Goal: Register for event/course

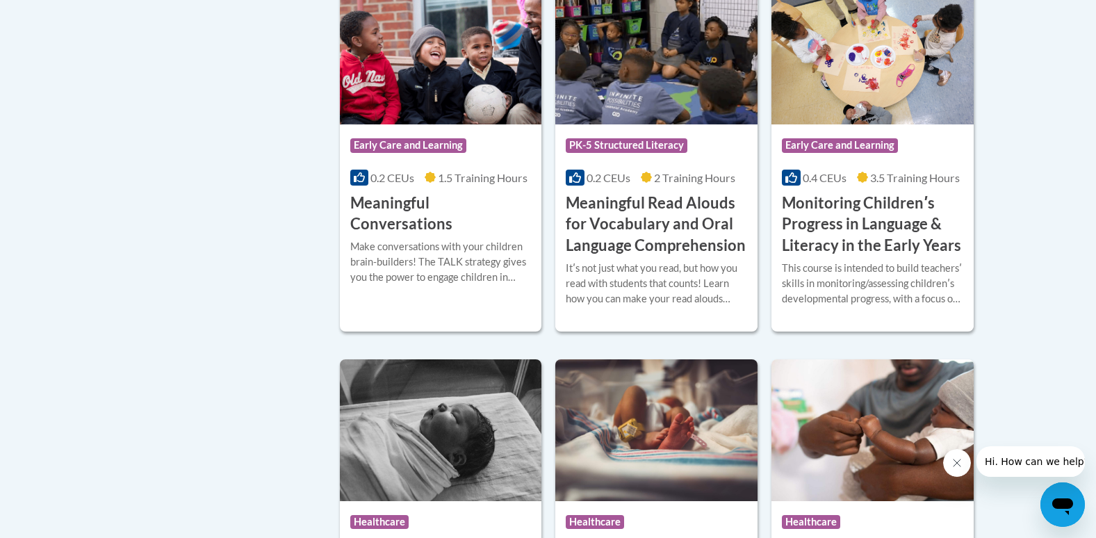
scroll to position [2224, 0]
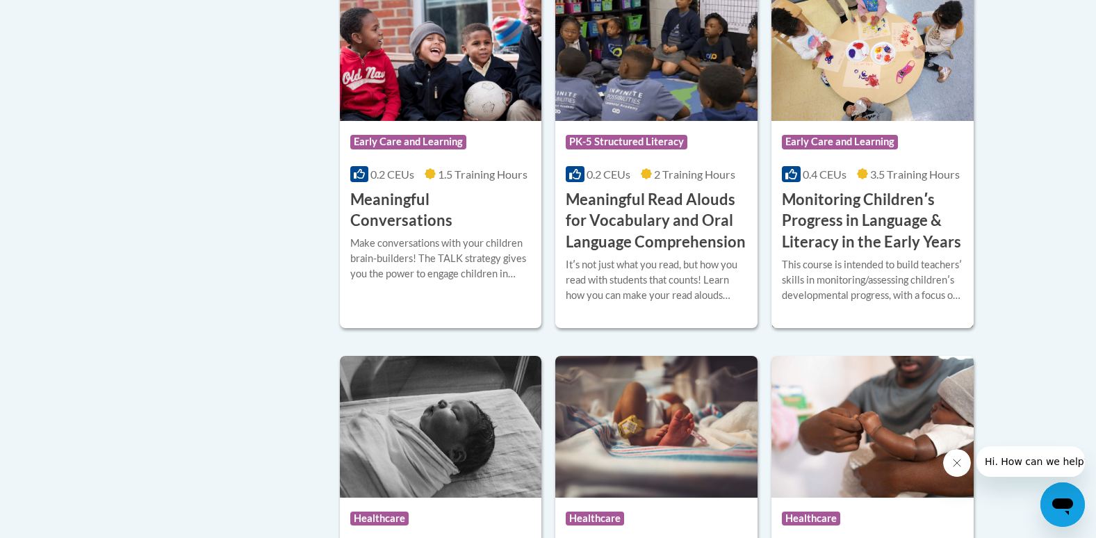
click at [884, 249] on h3 "Monitoring Childrenʹs Progress in Language & Literacy in the Early Years" at bounding box center [872, 221] width 181 height 64
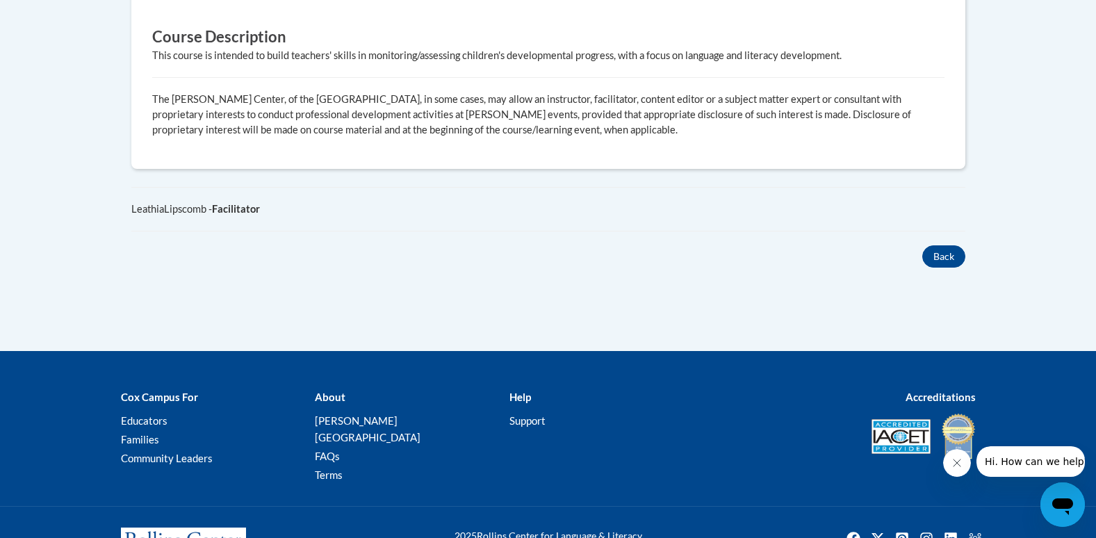
scroll to position [882, 0]
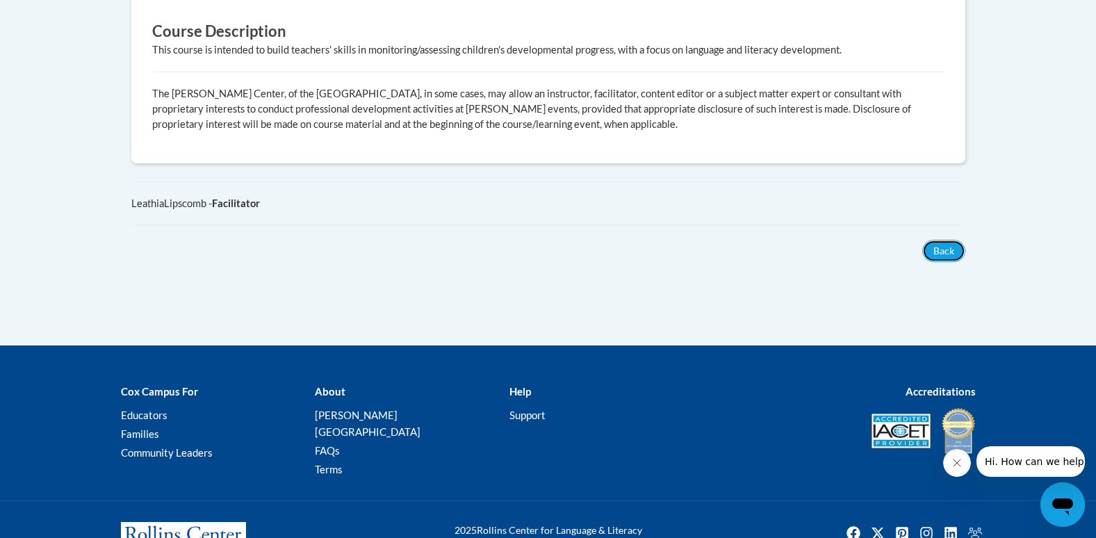
drag, startPoint x: 938, startPoint y: 211, endPoint x: 761, endPoint y: 160, distance: 184.6
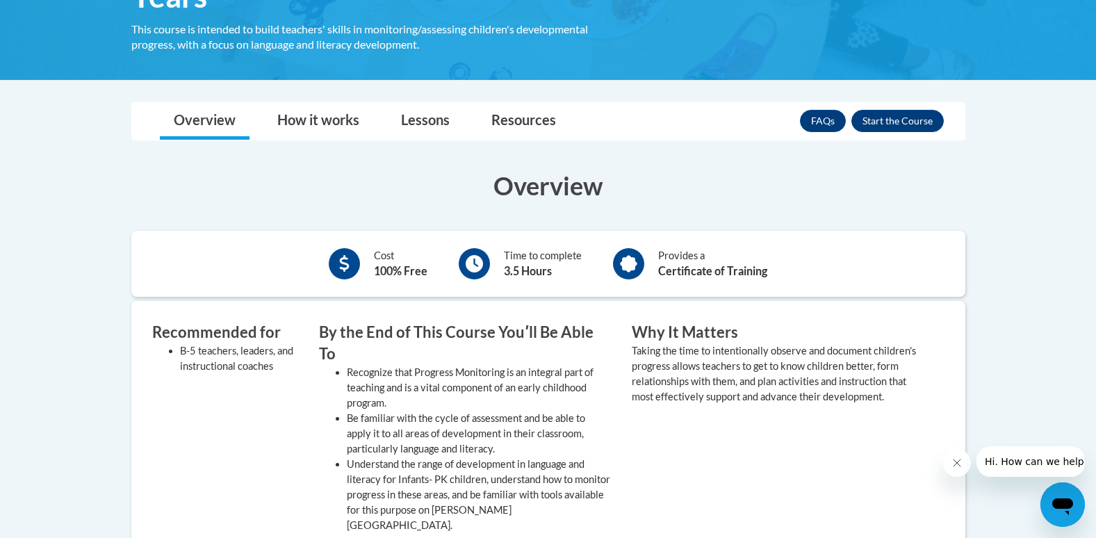
scroll to position [396, 0]
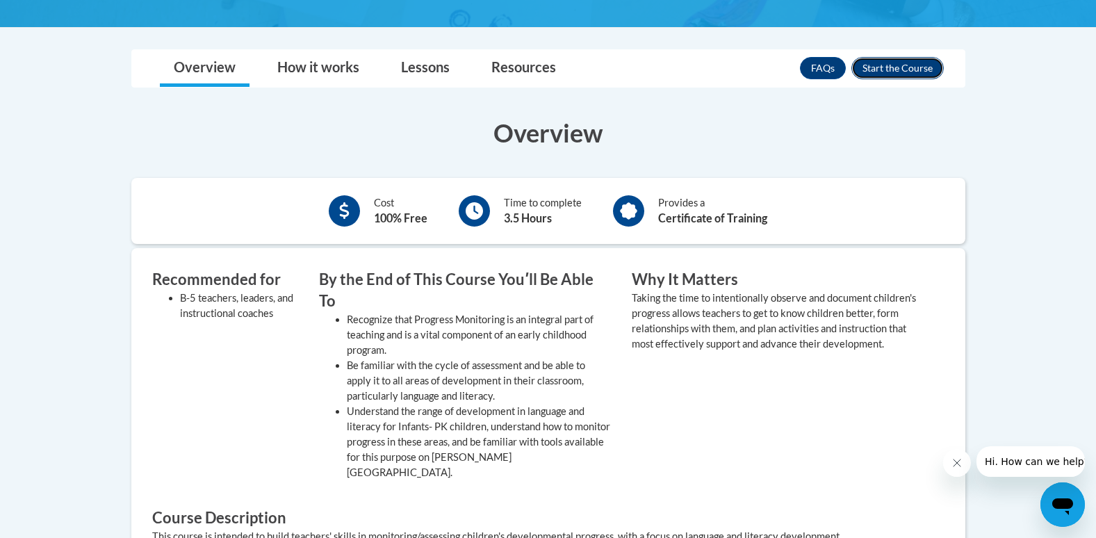
click at [884, 68] on button "Enroll" at bounding box center [897, 68] width 92 height 22
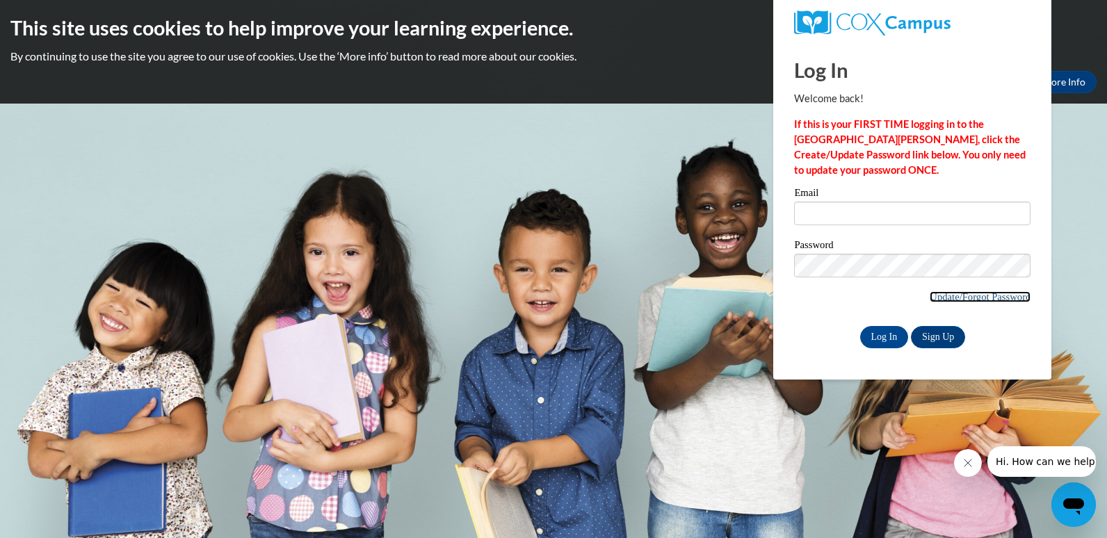
click at [980, 292] on link "Update/Forgot Password" at bounding box center [979, 296] width 101 height 11
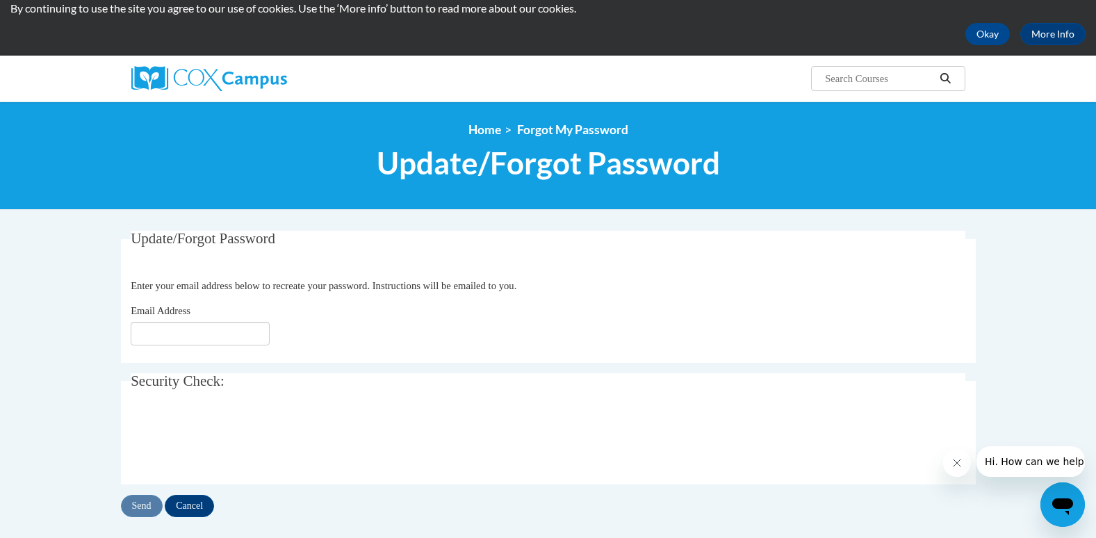
scroll to position [139, 0]
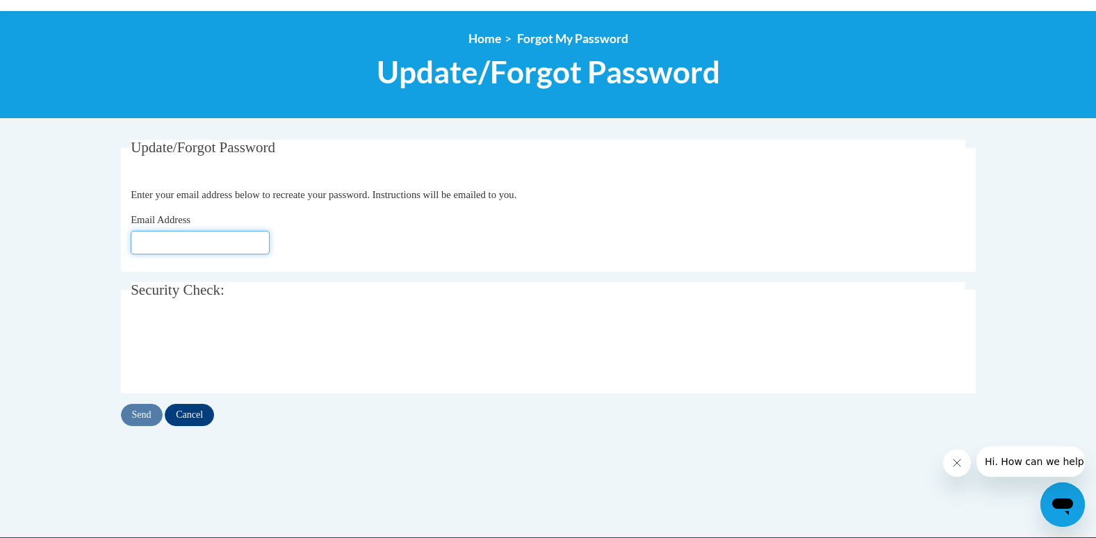
click at [205, 242] on input "Email Address" at bounding box center [200, 243] width 139 height 24
type input "[EMAIL_ADDRESS][DOMAIN_NAME]"
click at [145, 416] on input "Send" at bounding box center [142, 415] width 42 height 22
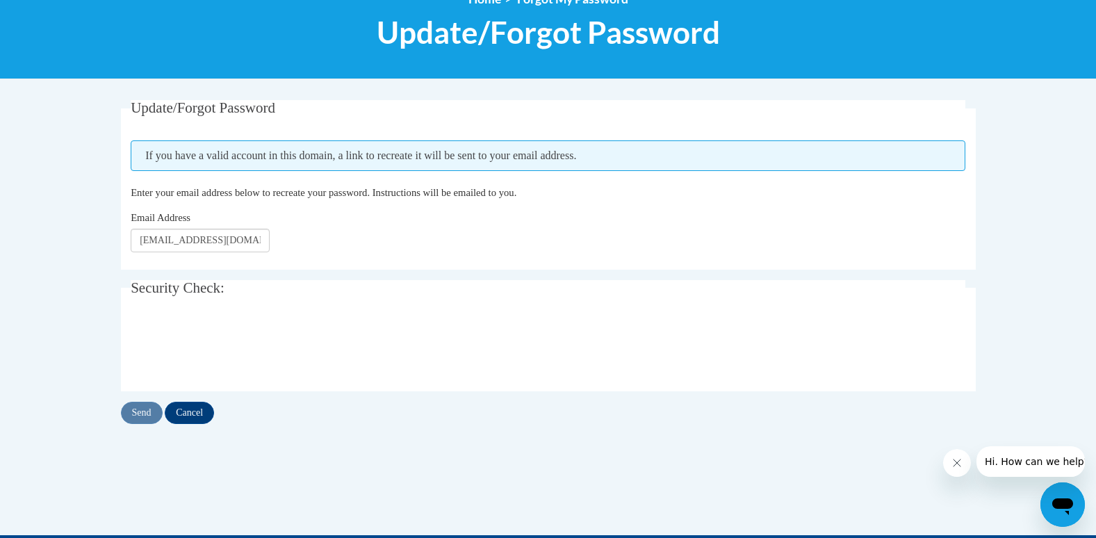
scroll to position [209, 0]
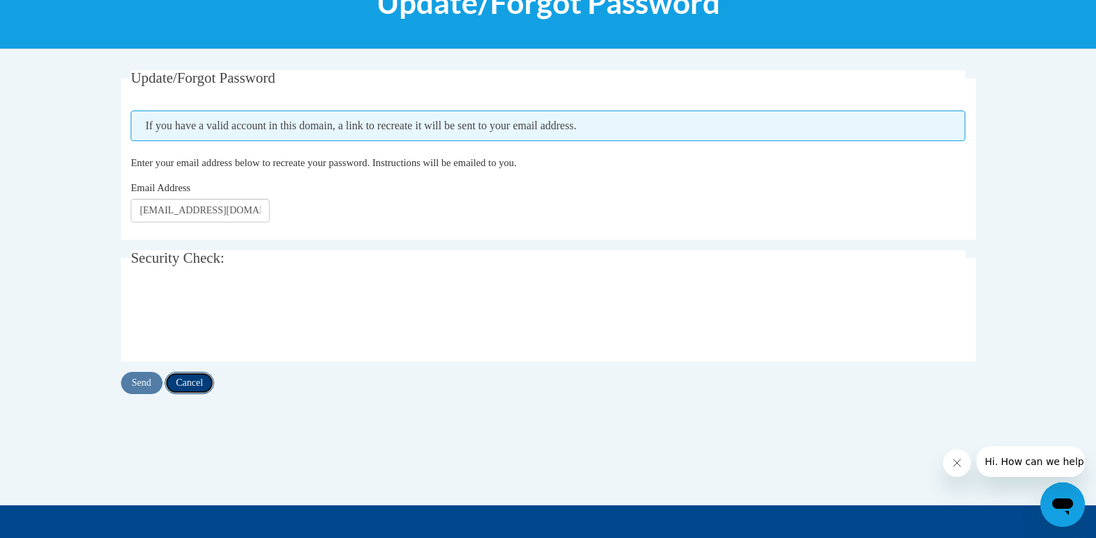
click at [185, 380] on input "Cancel" at bounding box center [189, 383] width 49 height 22
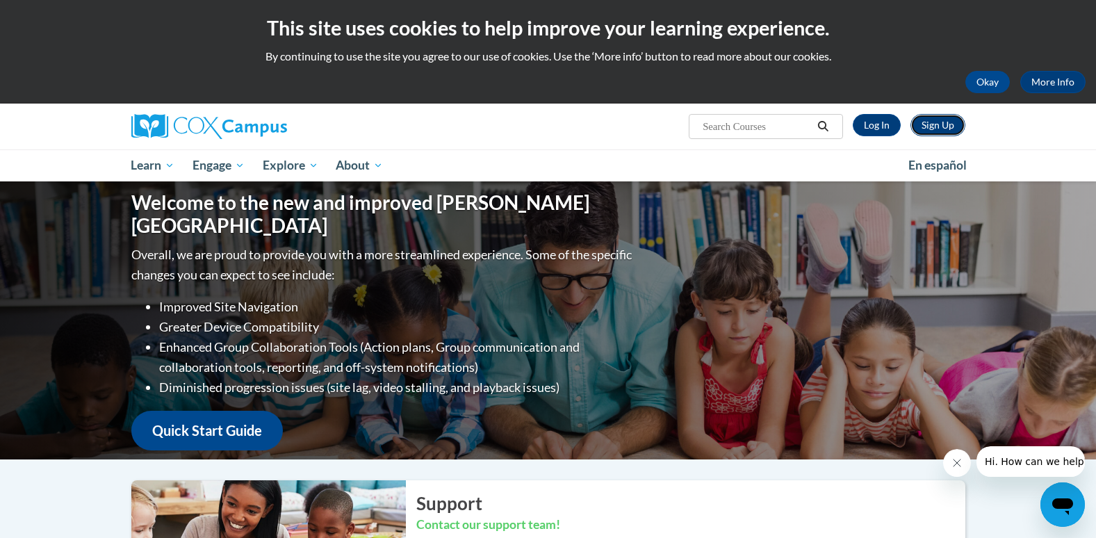
click at [947, 122] on link "Sign Up" at bounding box center [938, 125] width 55 height 22
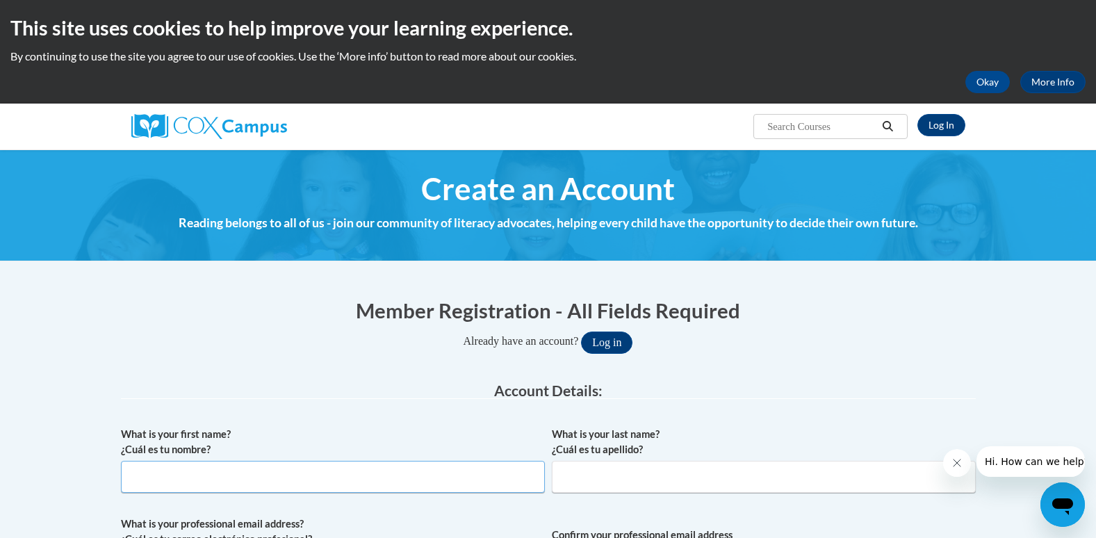
click at [267, 476] on input "What is your first name? ¿Cuál es tu nombre?" at bounding box center [333, 477] width 424 height 32
type input "Amanda"
click at [783, 484] on input "What is your last name? ¿Cuál es tu apellido?" at bounding box center [764, 477] width 424 height 32
type input "Rew"
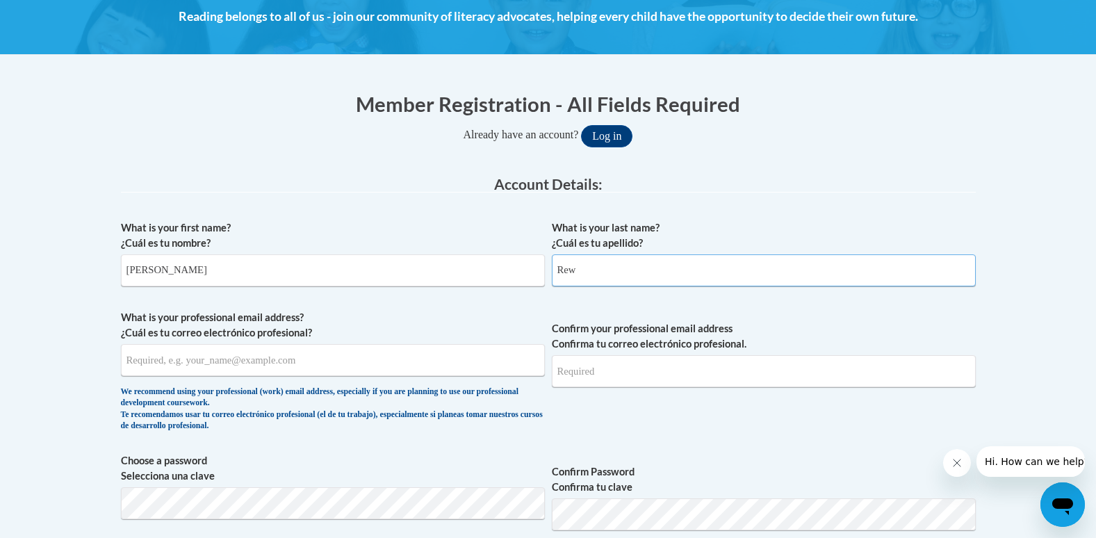
scroll to position [278, 0]
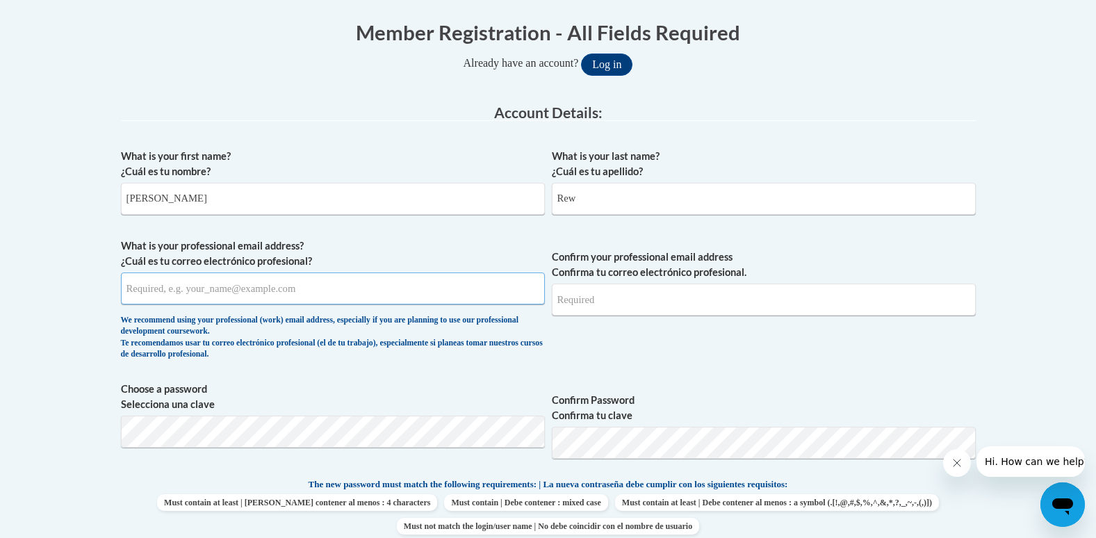
click at [250, 291] on input "What is your professional email address? ¿Cuál es tu correo electrónico profesi…" at bounding box center [333, 288] width 424 height 32
type input "amandarew@knohoco.org"
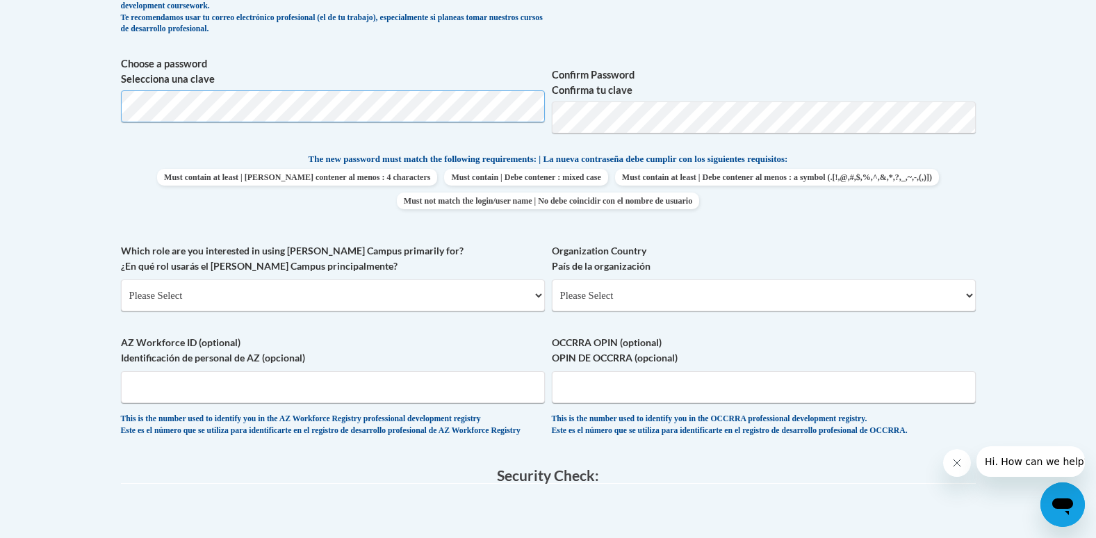
scroll to position [626, 0]
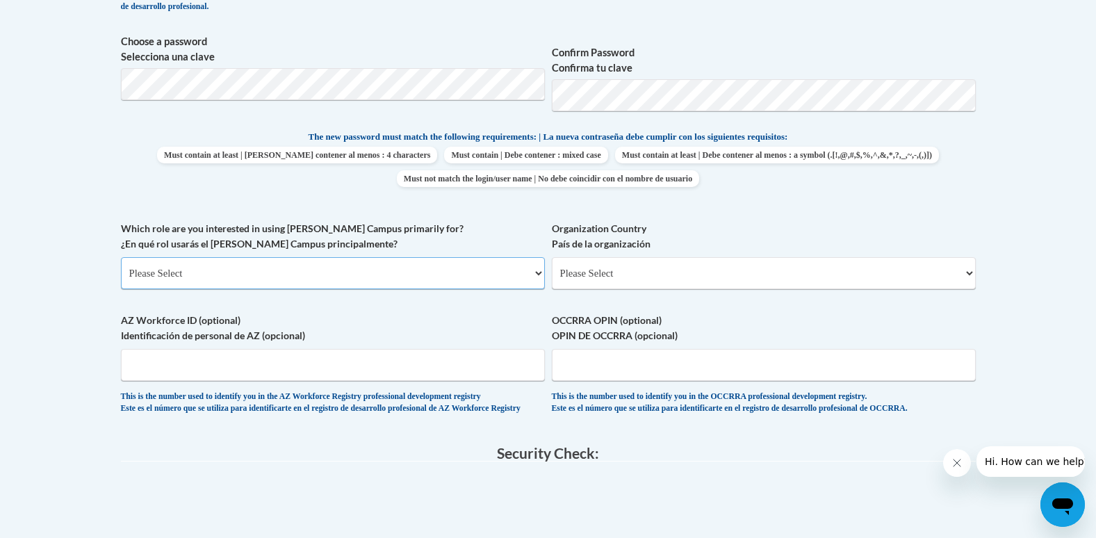
click at [309, 269] on select "Please Select College/University | Colegio/Universidad Community/Nonprofit Part…" at bounding box center [333, 273] width 424 height 32
select select "fbf2d438-af2f-41f8-98f1-81c410e29de3"
click at [121, 257] on select "Please Select College/University | Colegio/Universidad Community/Nonprofit Part…" at bounding box center [333, 273] width 424 height 32
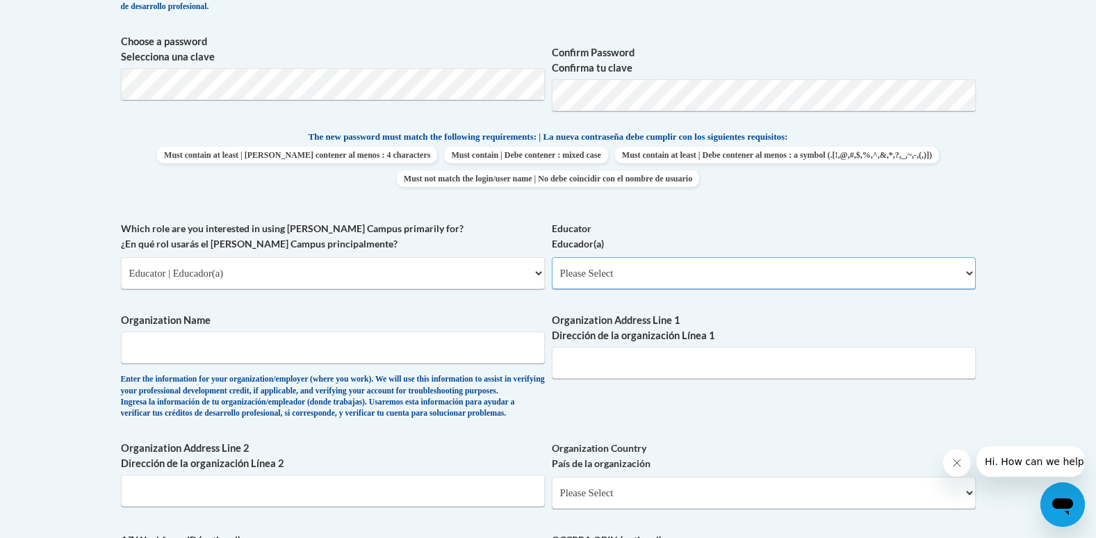
click at [583, 270] on select "Please Select Early Learning/Daycare Teacher/Family Home Care Provider | Maestr…" at bounding box center [764, 273] width 424 height 32
select select "5e2af403-4f2c-4e49-a02f-103e55d7b75b"
click at [552, 257] on select "Please Select Early Learning/Daycare Teacher/Family Home Care Provider | Maestr…" at bounding box center [764, 273] width 424 height 32
click at [294, 346] on input "Organization Name" at bounding box center [333, 348] width 424 height 32
type input "A"
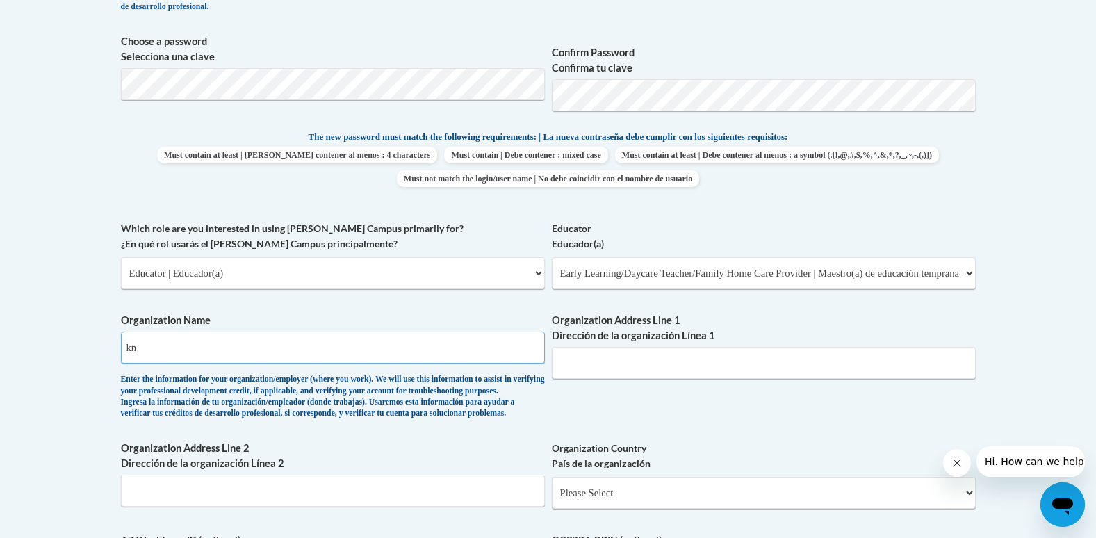
type input "k"
type input "Kno ho co"
click at [780, 350] on input "Organization Address Line 1 Dirección de la organización Línea 1" at bounding box center [764, 363] width 424 height 32
click at [627, 368] on input "Organization Address Line 1 Dirección de la organización Línea 1" at bounding box center [764, 363] width 424 height 32
type input "1"
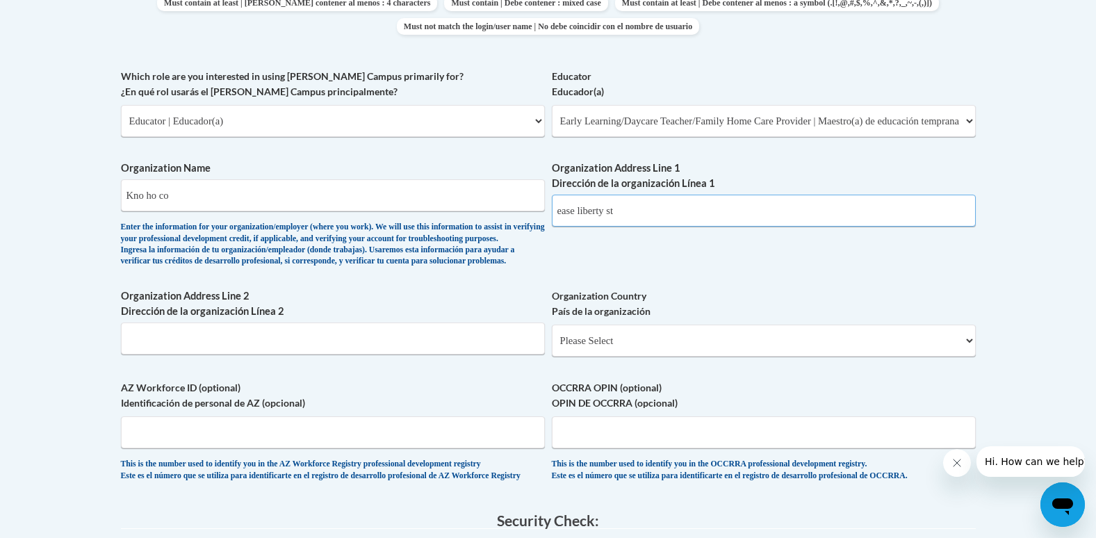
scroll to position [834, 0]
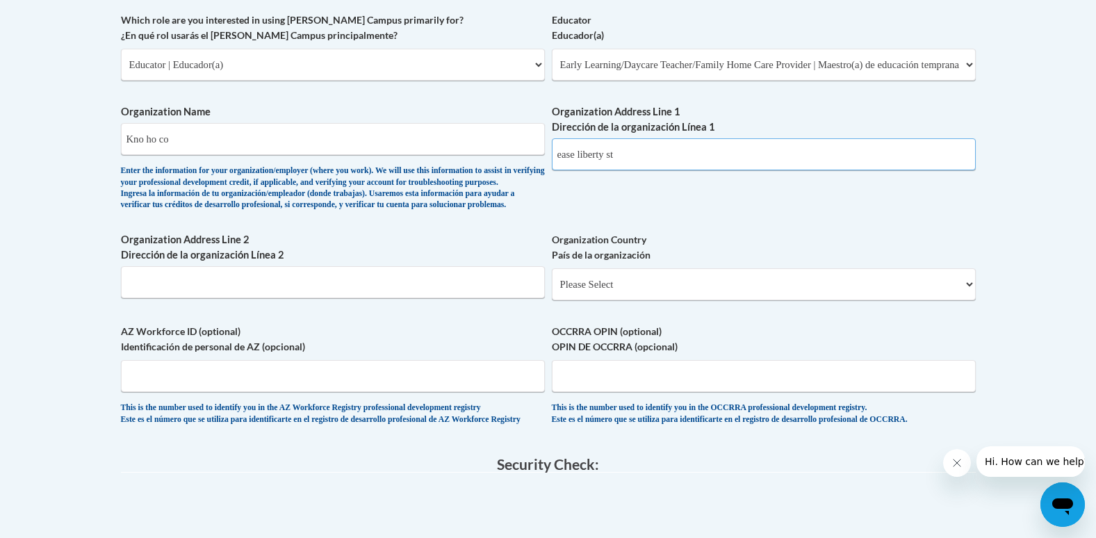
type input "ease liberty st"
click at [629, 300] on select "Please Select United States | Estados Unidos Outside of the United States | Fue…" at bounding box center [764, 284] width 424 height 32
select select "ad49bcad-a171-4b2e-b99c-48b446064914"
click at [552, 291] on select "Please Select United States | Estados Unidos Outside of the United States | Fue…" at bounding box center [764, 284] width 424 height 32
select select
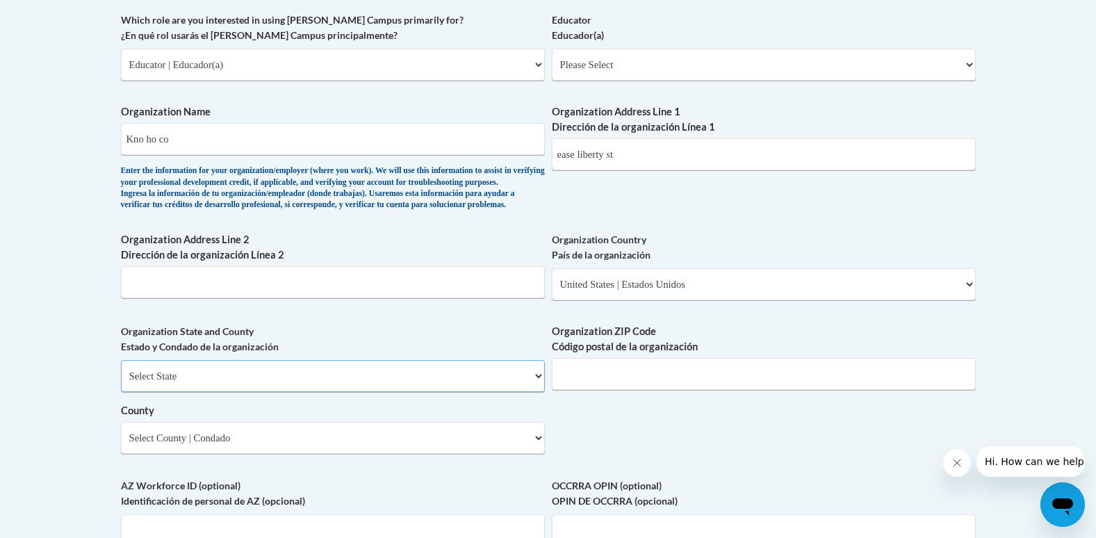
click at [279, 392] on select "Select State Alabama Alaska Arizona Arkansas California Colorado Connecticut De…" at bounding box center [333, 376] width 424 height 32
select select "Ohio"
click at [121, 383] on select "Select State Alabama Alaska Arizona Arkansas California Colorado Connecticut De…" at bounding box center [333, 376] width 424 height 32
click at [664, 390] on input "Organization ZIP Code Código postal de la organización" at bounding box center [764, 374] width 424 height 32
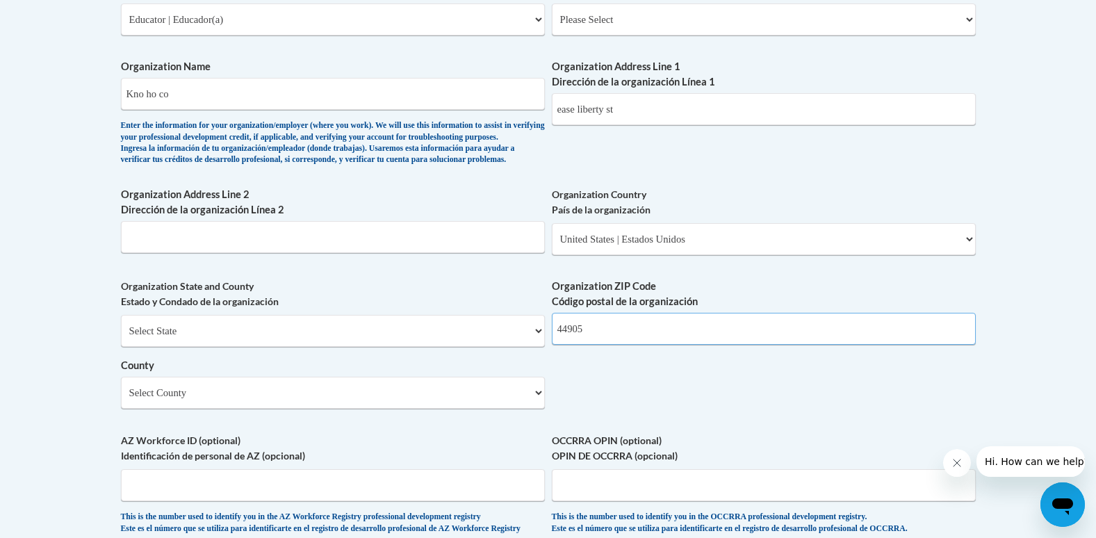
scroll to position [904, 0]
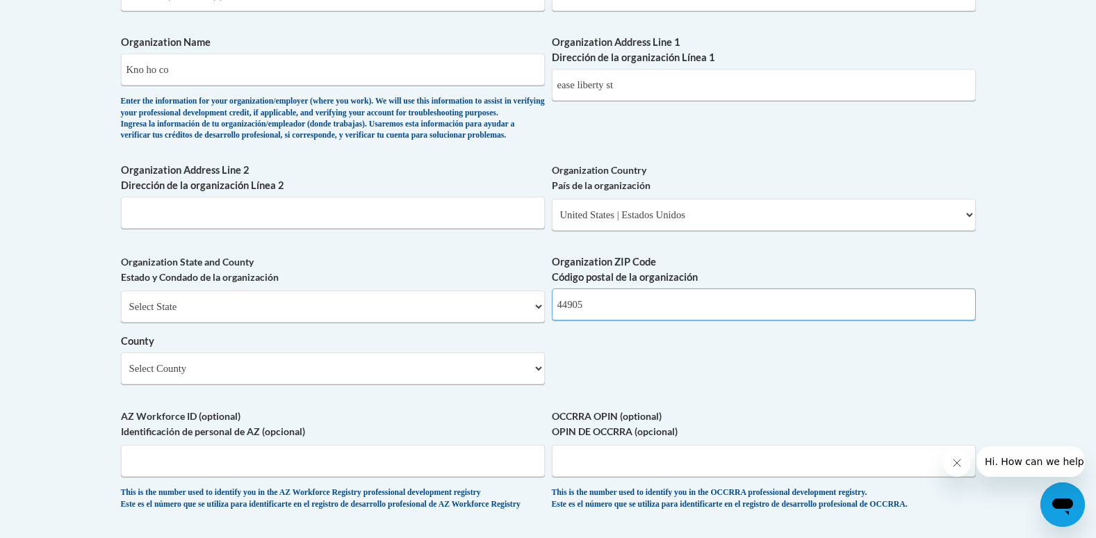
type input "44905"
click at [237, 384] on select "Select County Adams Allen Ashland Ashtabula Athens Auglaize Belmont Brown Butle…" at bounding box center [333, 368] width 424 height 32
select select "Ashland"
click at [121, 375] on select "Select County Adams Allen Ashland Ashtabula Athens Auglaize Belmont Brown Butle…" at bounding box center [333, 368] width 424 height 32
click at [179, 477] on input "AZ Workforce ID (optional) Identificación de personal de AZ (opcional)" at bounding box center [333, 461] width 424 height 32
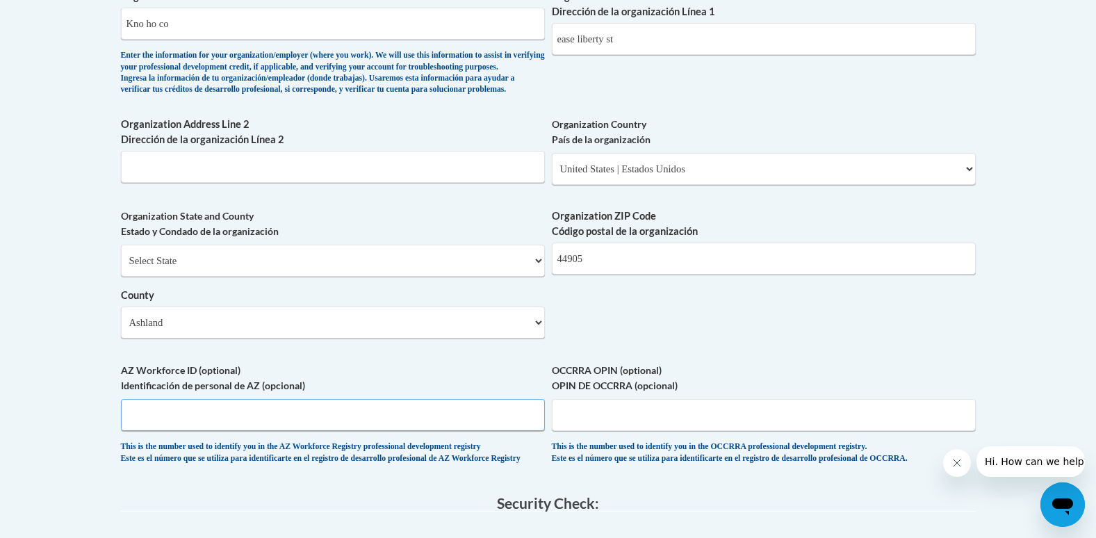
scroll to position [973, 0]
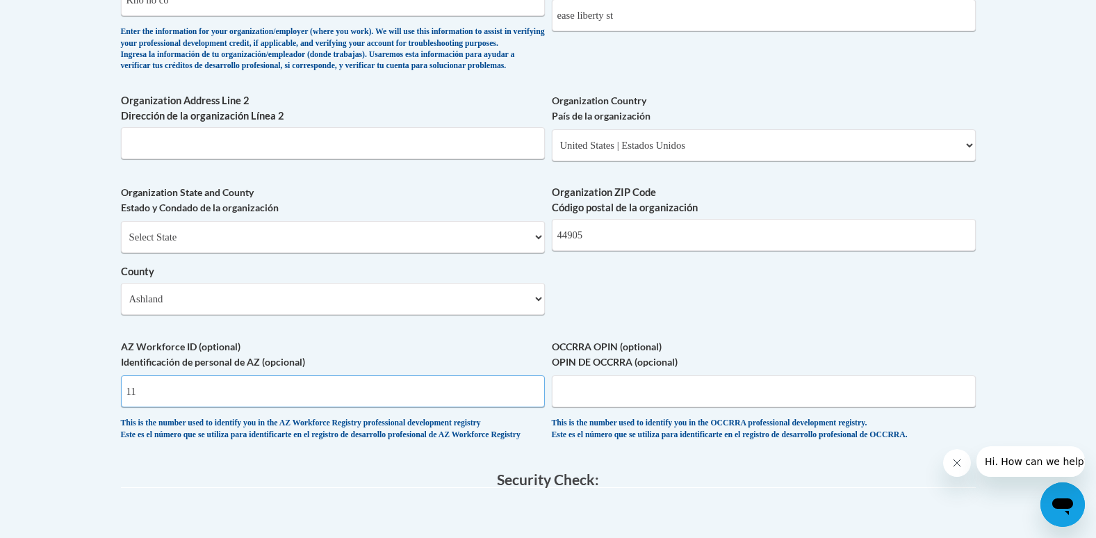
type input "1"
click at [720, 400] on input "OCCRRA OPIN (optional) OPIN DE OCCRRA (opcional)" at bounding box center [764, 391] width 424 height 32
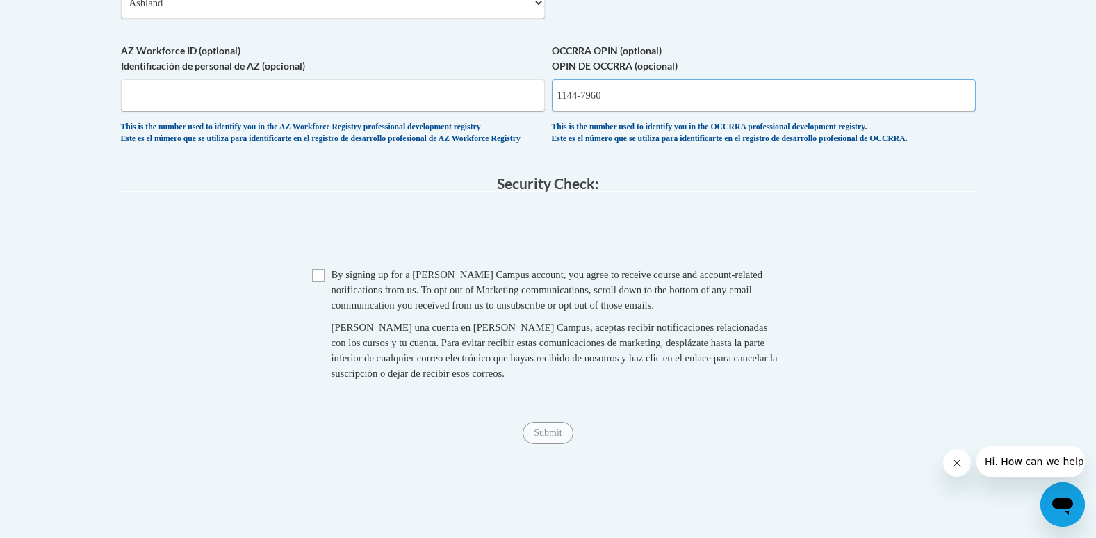
scroll to position [1321, 0]
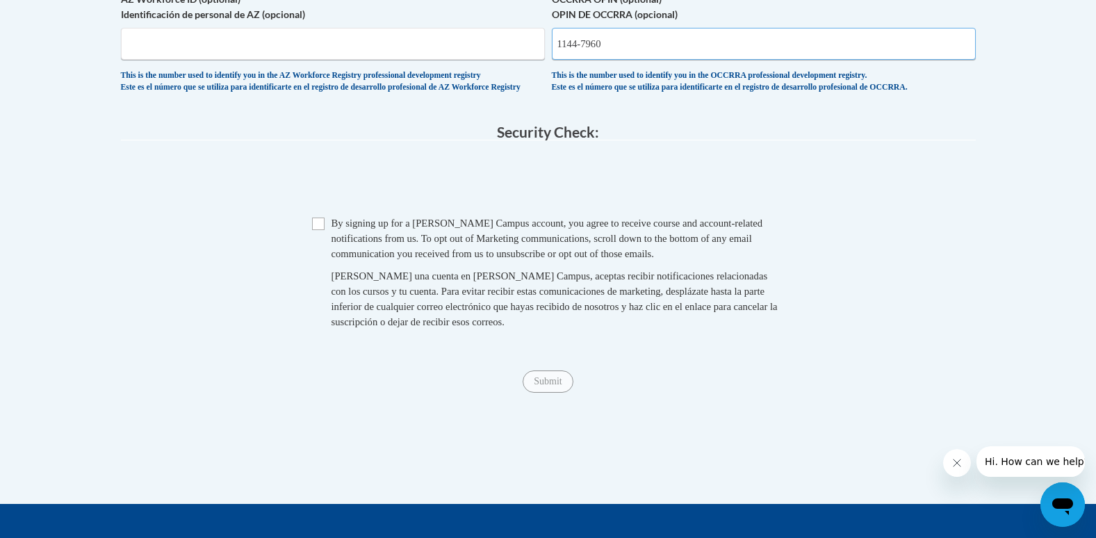
type input "1144-7960"
click at [318, 230] on input "Checkbox" at bounding box center [318, 224] width 13 height 13
checkbox input "true"
click at [549, 393] on input "Submit" at bounding box center [548, 381] width 50 height 22
click at [748, 140] on legend "Security Check:" at bounding box center [548, 132] width 855 height 16
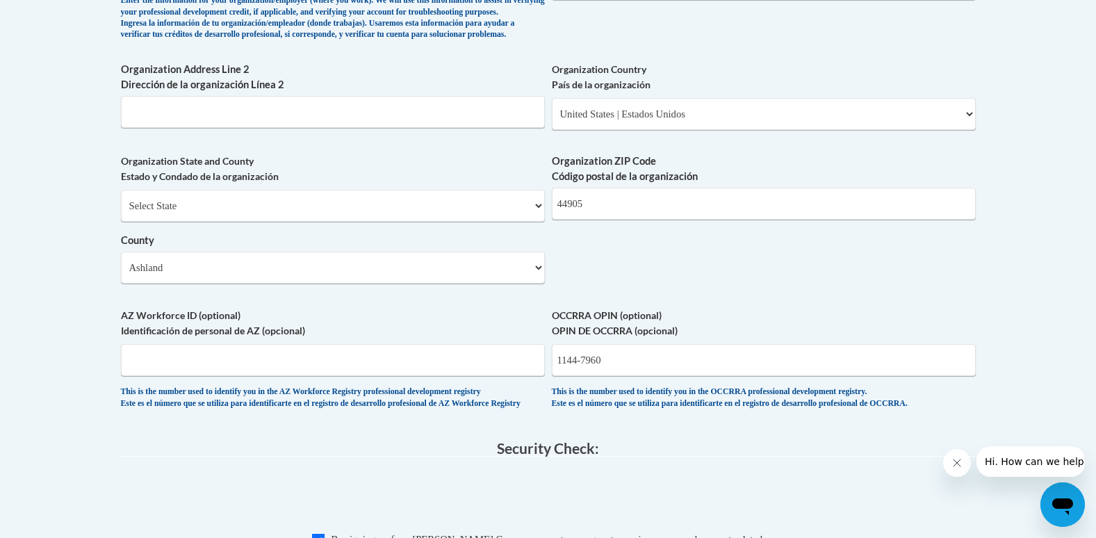
scroll to position [904, 0]
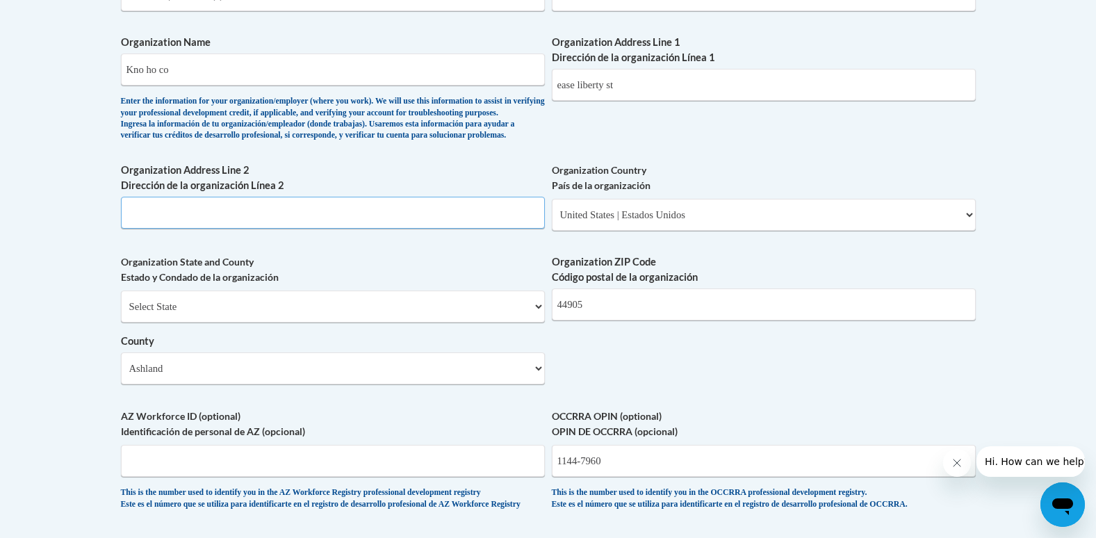
click at [222, 229] on input "Organization Address Line 2 Dirección de la organización Línea 2" at bounding box center [333, 213] width 424 height 32
click at [580, 79] on input "ease liberty st" at bounding box center [764, 85] width 424 height 32
type input "east liberty st"
click at [143, 227] on input "Organization Address Line 2 Dirección de la organización Línea 2" at bounding box center [333, 213] width 424 height 32
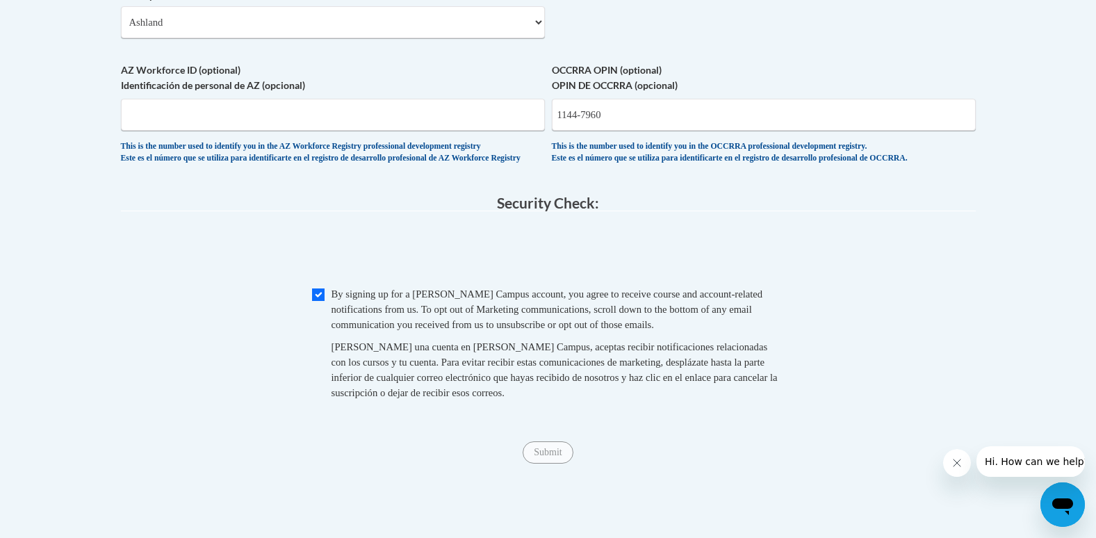
scroll to position [1251, 0]
type input "Ashland"
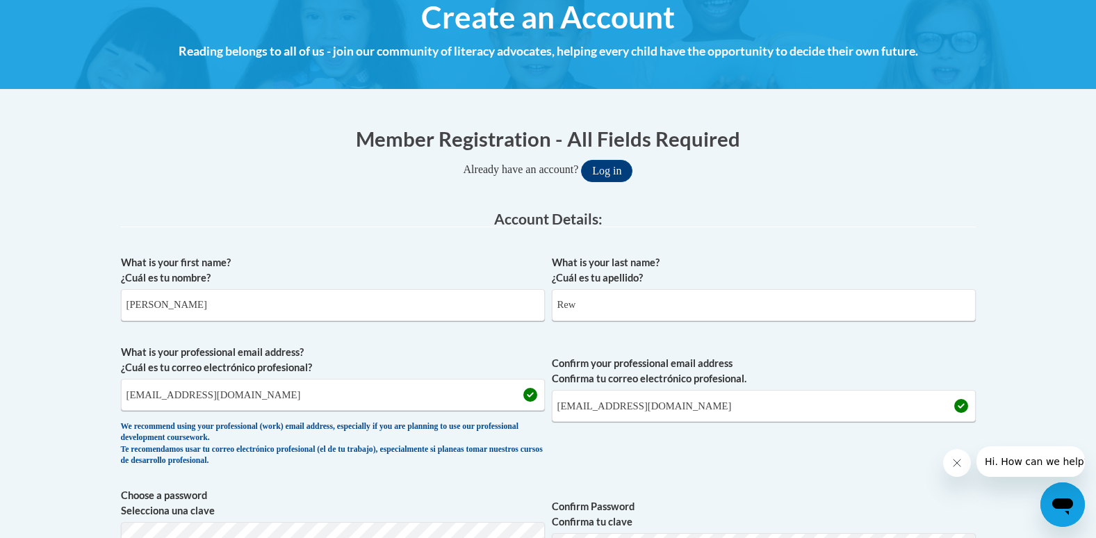
scroll to position [139, 0]
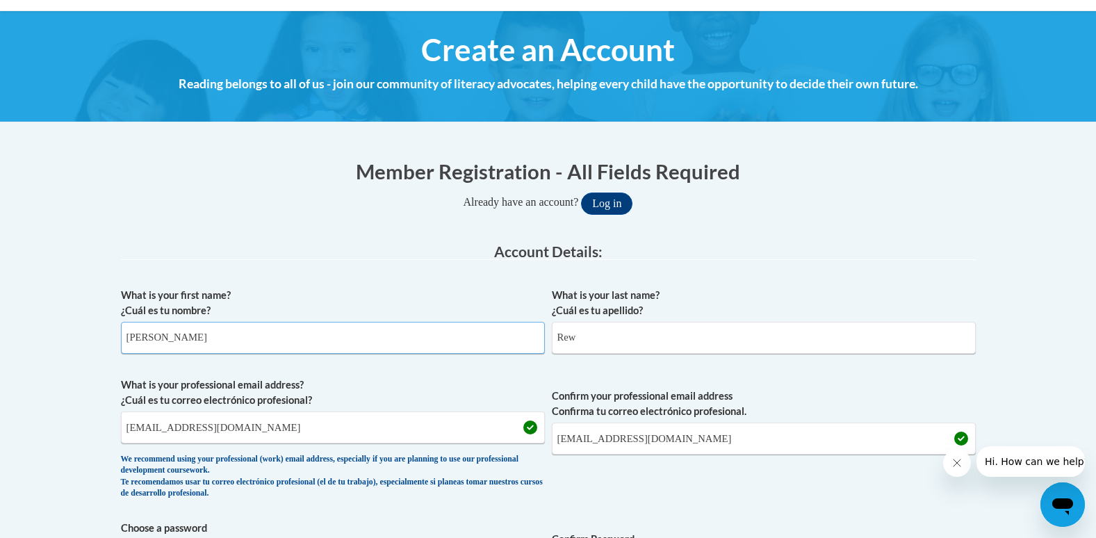
click at [284, 324] on input "Amanda" at bounding box center [333, 338] width 424 height 32
click at [703, 335] on input "Rew" at bounding box center [764, 338] width 424 height 32
click at [386, 430] on input "amandarew@knohoco.org" at bounding box center [333, 427] width 424 height 32
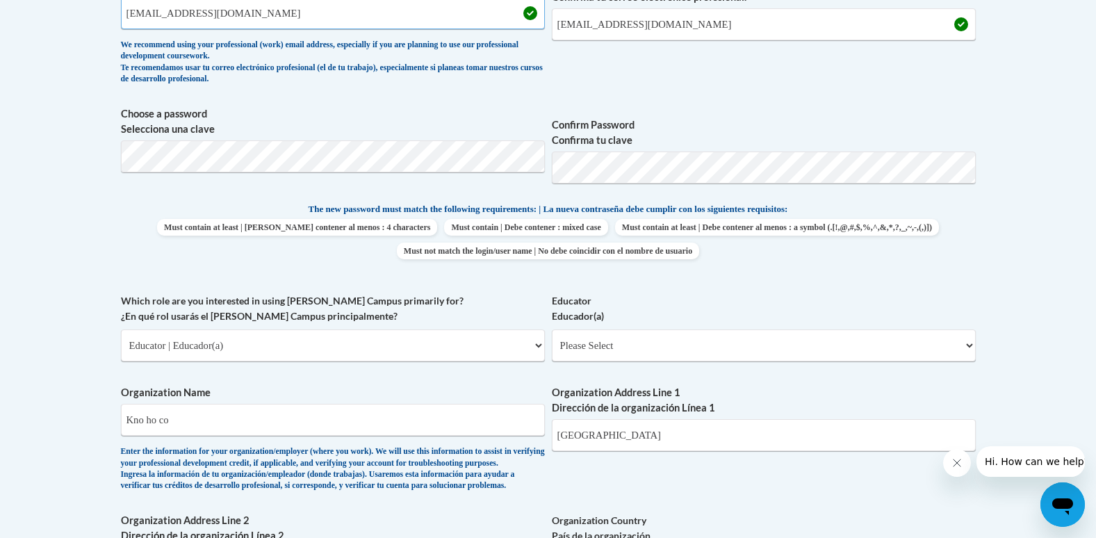
scroll to position [556, 0]
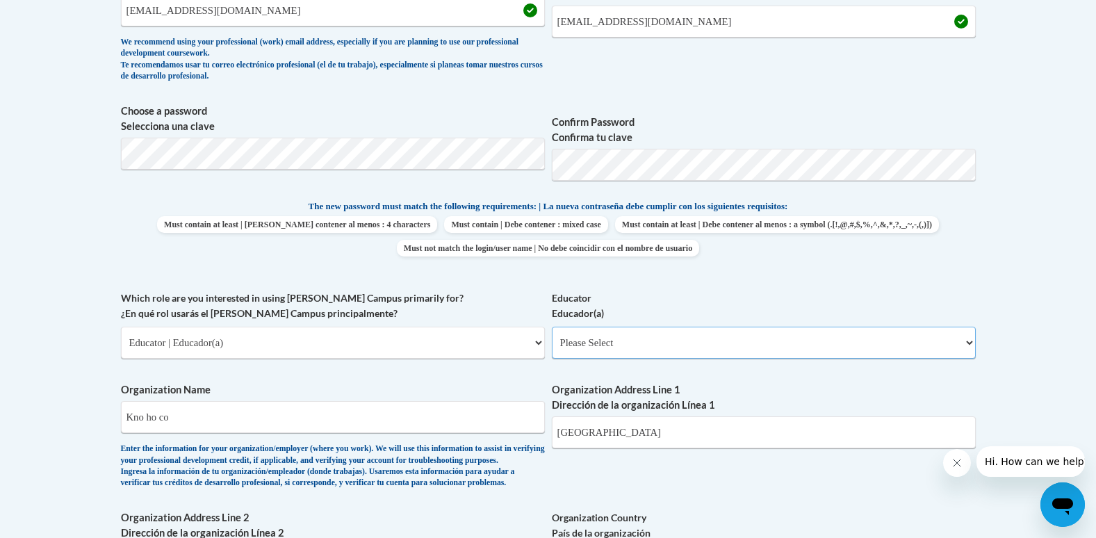
click at [649, 345] on select "Please Select Early Learning/Daycare Teacher/Family Home Care Provider | Maestr…" at bounding box center [764, 343] width 424 height 32
select select "5e2af403-4f2c-4e49-a02f-103e55d7b75b"
click at [552, 327] on select "Please Select Early Learning/Daycare Teacher/Family Home Care Provider | Maestr…" at bounding box center [764, 343] width 424 height 32
select select "null"
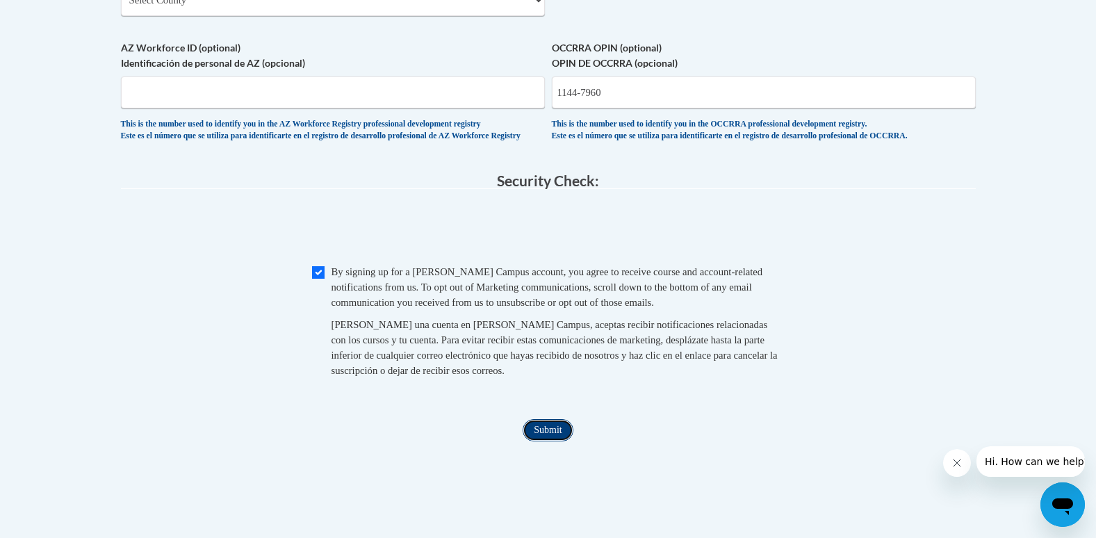
click at [537, 441] on input "Submit" at bounding box center [548, 430] width 50 height 22
click at [560, 441] on input "Submit" at bounding box center [548, 430] width 50 height 22
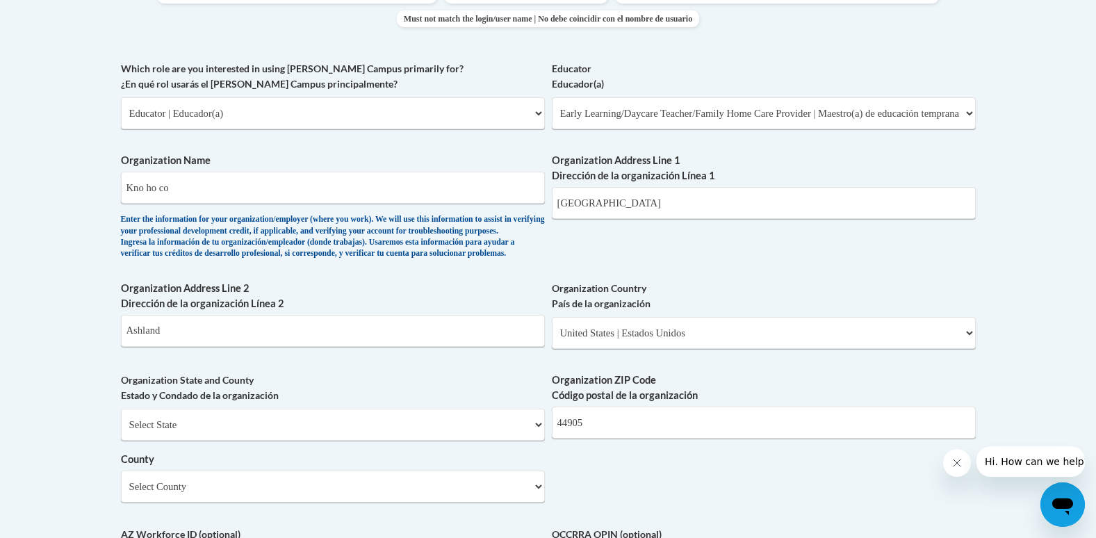
scroll to position [855, 0]
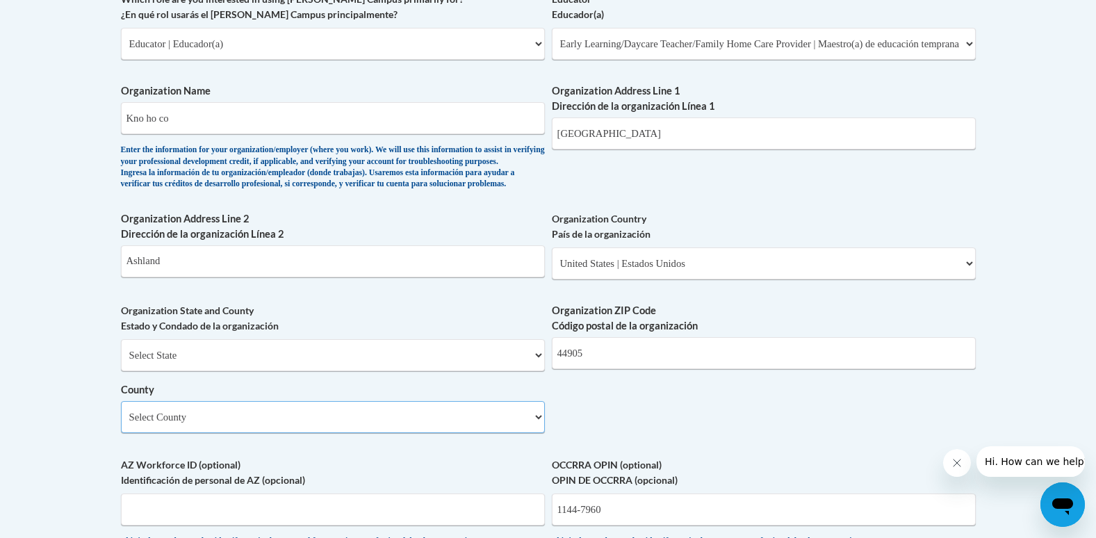
click at [524, 431] on select "Select County Adams Allen Ashland Ashtabula Athens Auglaize Belmont Brown Butle…" at bounding box center [333, 417] width 424 height 32
select select "Ashland"
click at [121, 424] on select "Select County Adams Allen Ashland Ashtabula Athens Auglaize Belmont Brown Butle…" at bounding box center [333, 417] width 424 height 32
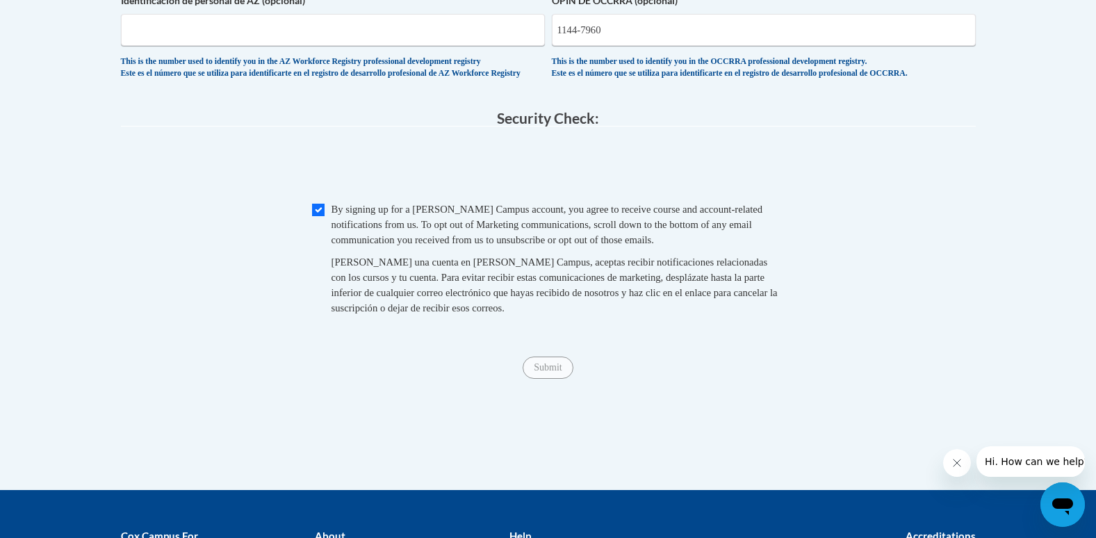
scroll to position [1342, 0]
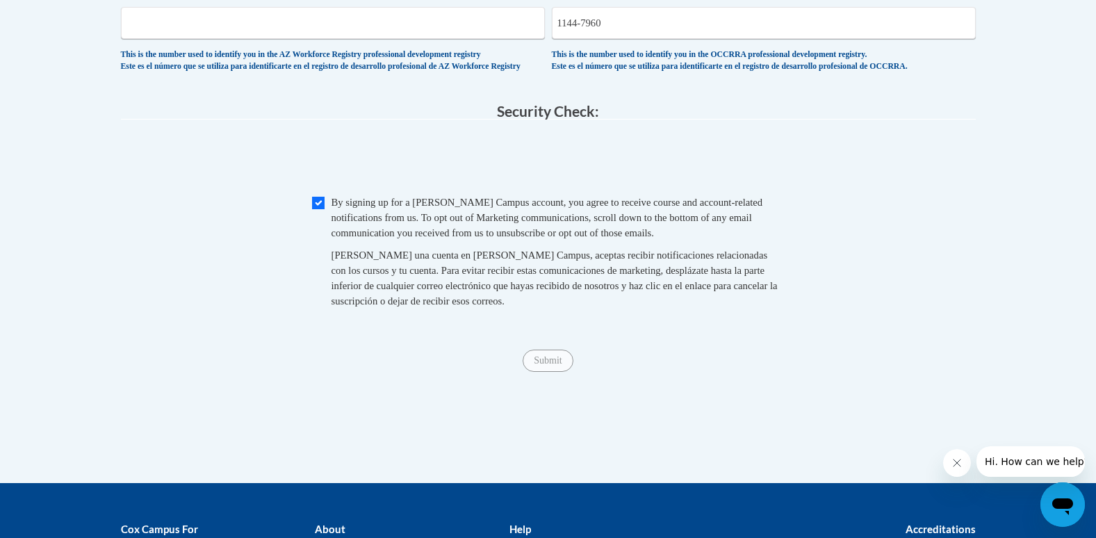
click at [573, 365] on span "Submit" at bounding box center [548, 359] width 50 height 11
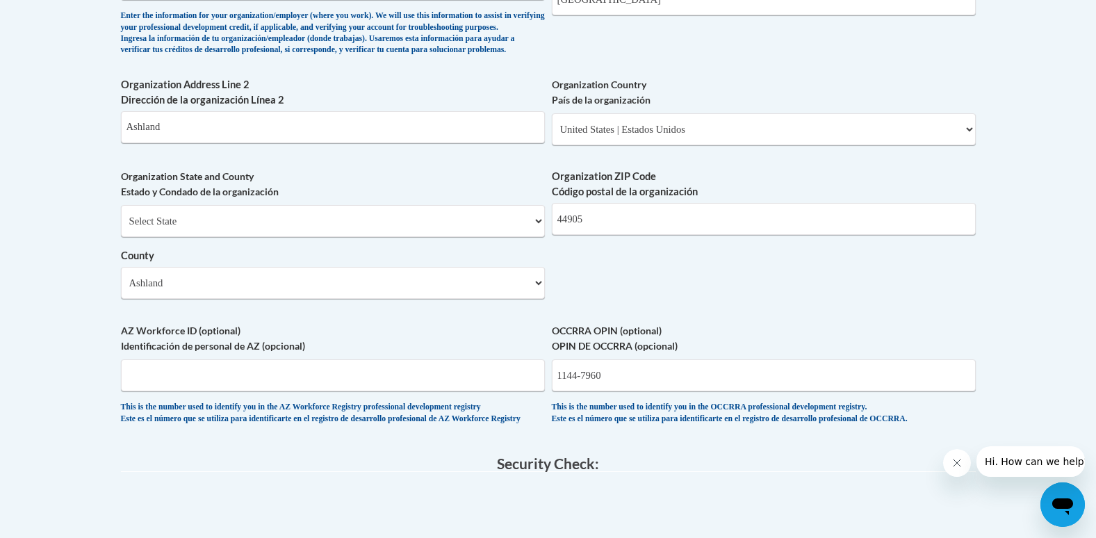
scroll to position [994, 0]
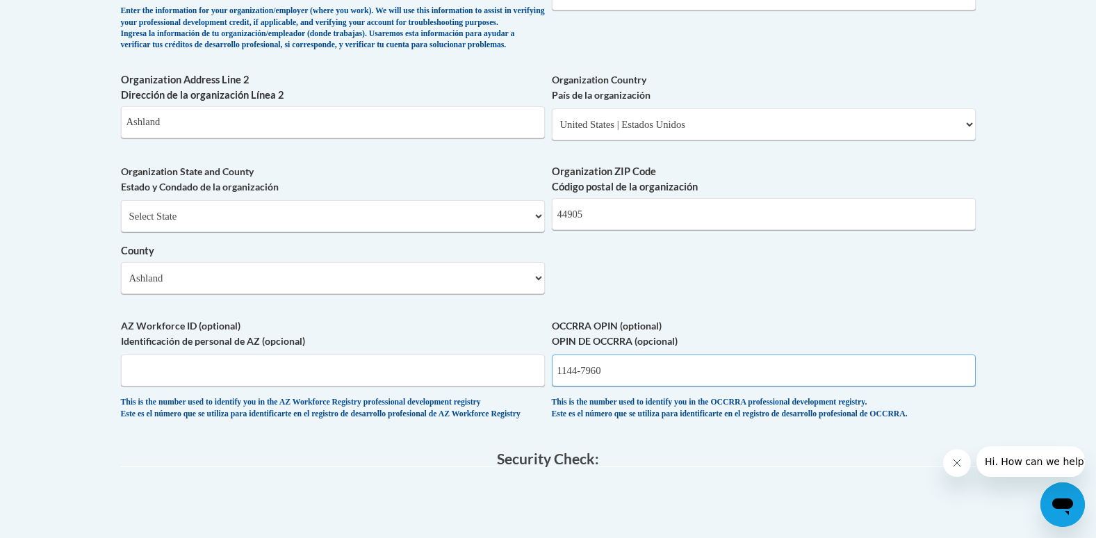
click at [676, 386] on input "1144-7960" at bounding box center [764, 370] width 424 height 32
click at [580, 386] on input "1144-7960" at bounding box center [764, 370] width 424 height 32
type input "11447960"
click at [790, 523] on span "0cAFcWeA69m2WNWvJaa_i_iCgFwfLvqOJfniLnP2FpHIF_pYbCdYtUjJrpjMmDg_2kHQ0n1YeZX0l6J…" at bounding box center [548, 508] width 855 height 54
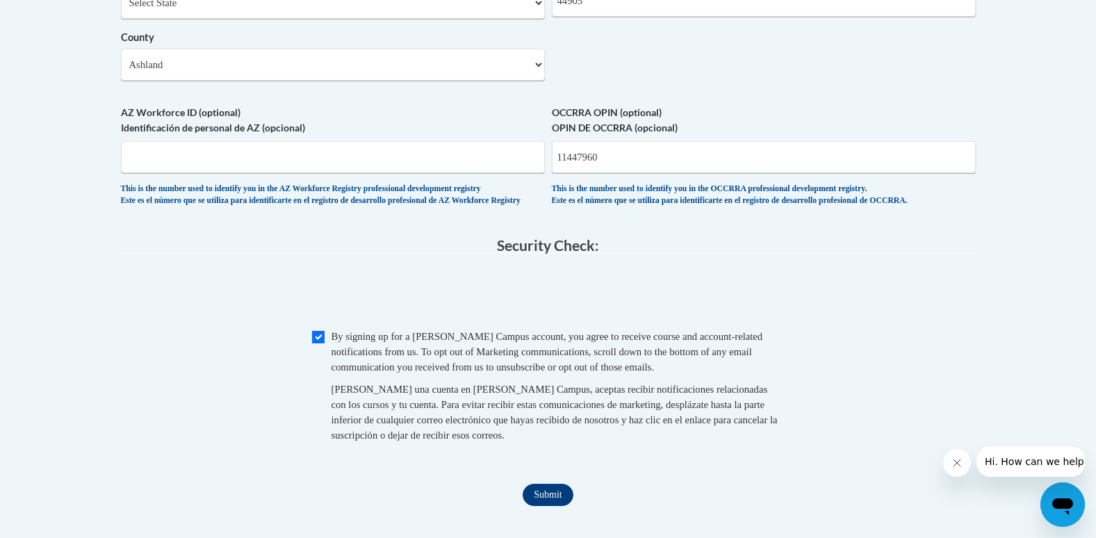
scroll to position [1203, 0]
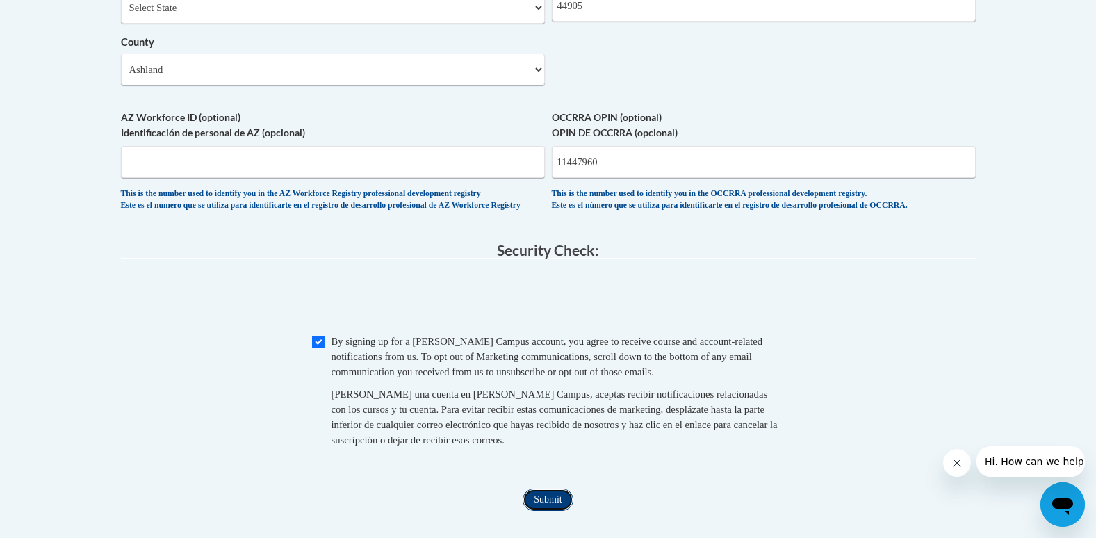
click at [541, 511] on input "Submit" at bounding box center [548, 500] width 50 height 22
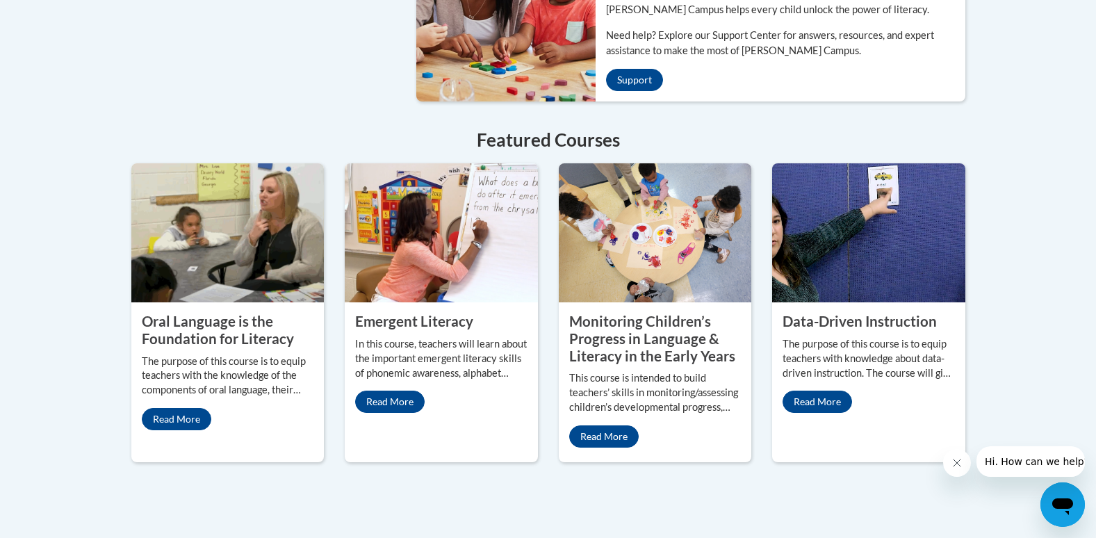
scroll to position [1182, 0]
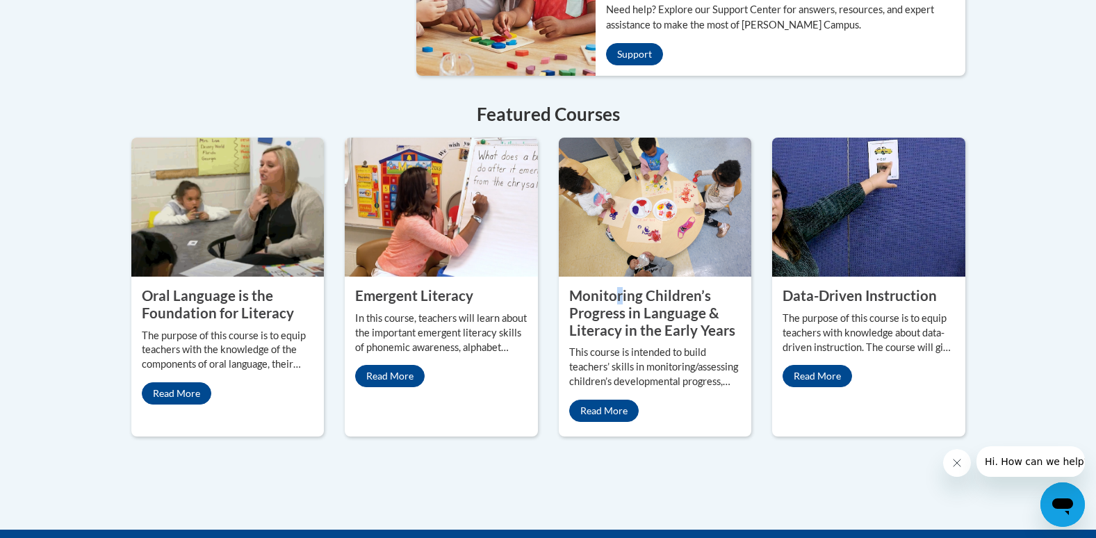
click at [619, 287] on property "Monitoring Children’s Progress in Language & Literacy in the Early Years" at bounding box center [652, 312] width 166 height 51
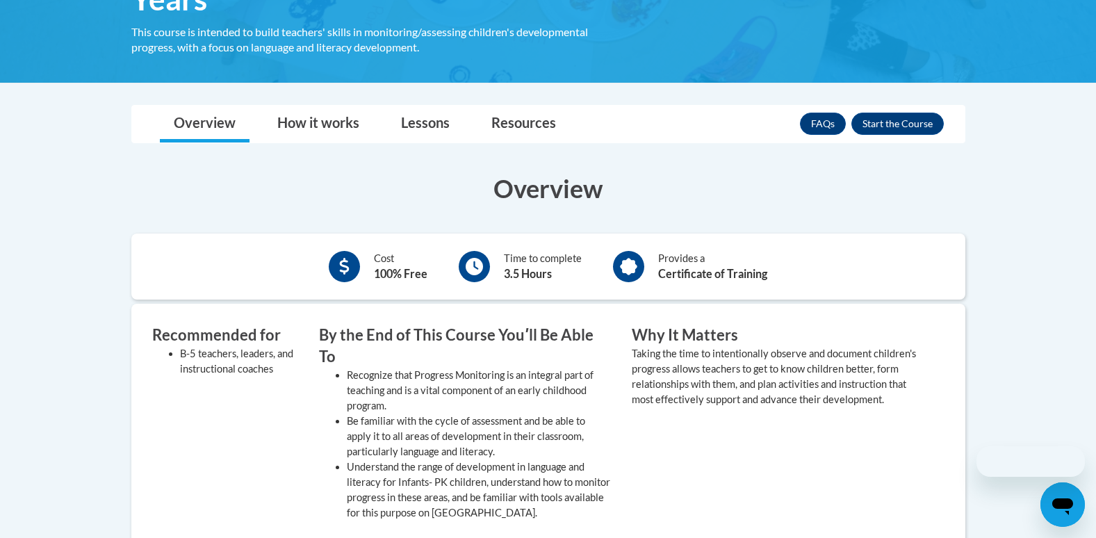
scroll to position [348, 0]
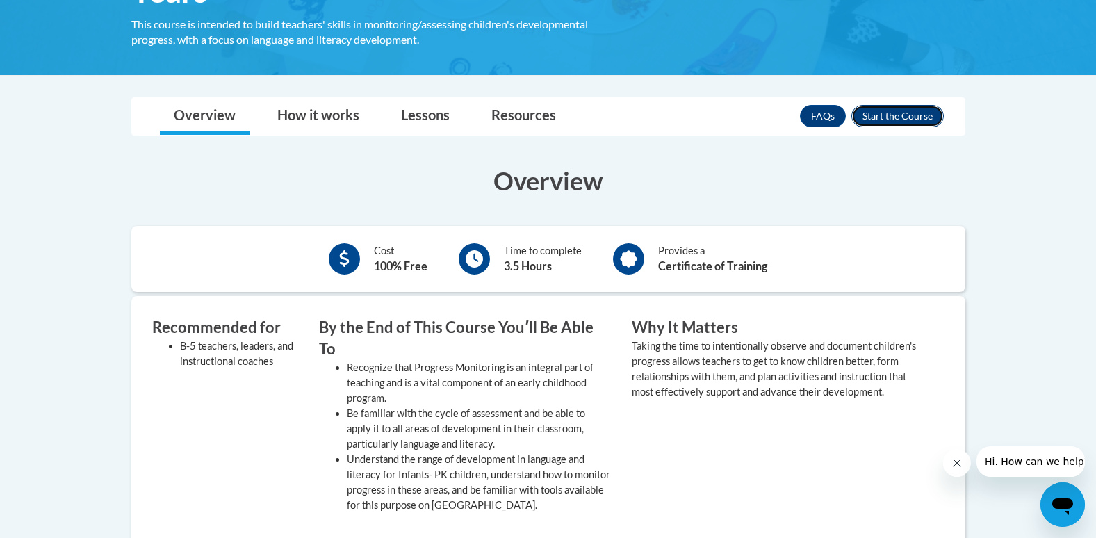
drag, startPoint x: 887, startPoint y: 105, endPoint x: 883, endPoint y: 115, distance: 11.2
click at [885, 115] on button "Enroll" at bounding box center [897, 116] width 92 height 22
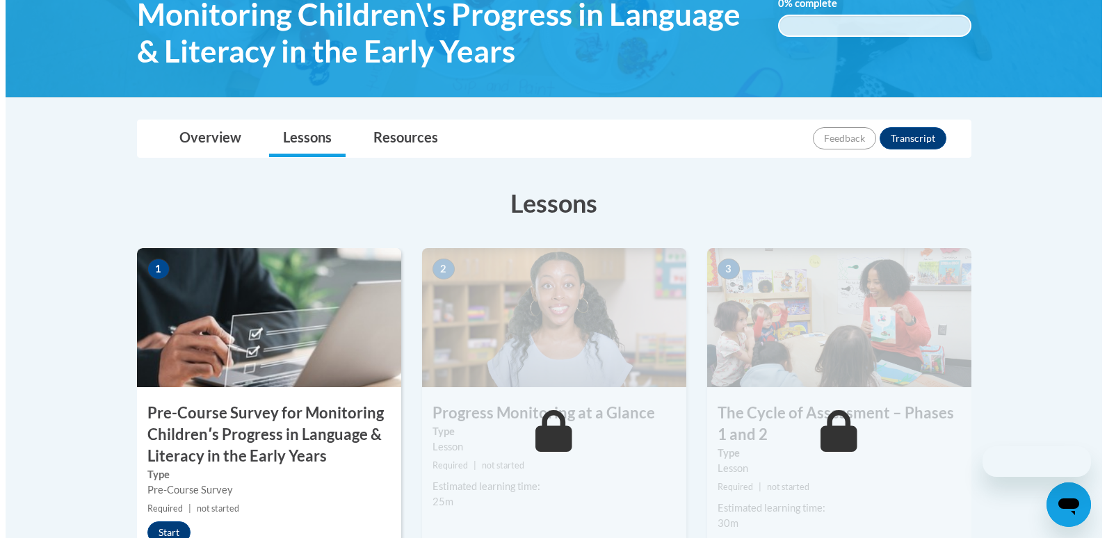
scroll to position [348, 0]
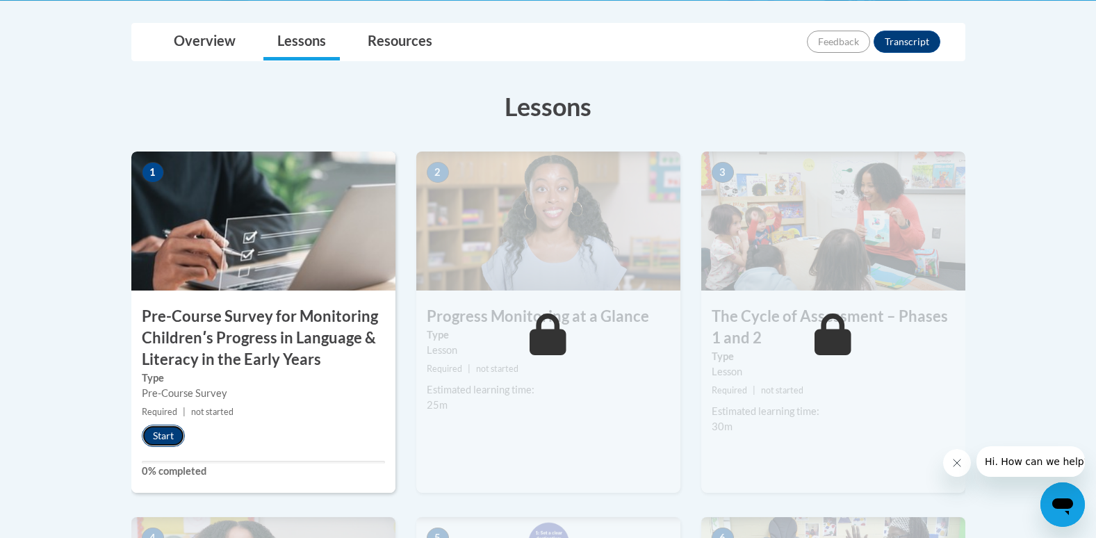
click at [169, 442] on button "Start" at bounding box center [163, 436] width 43 height 22
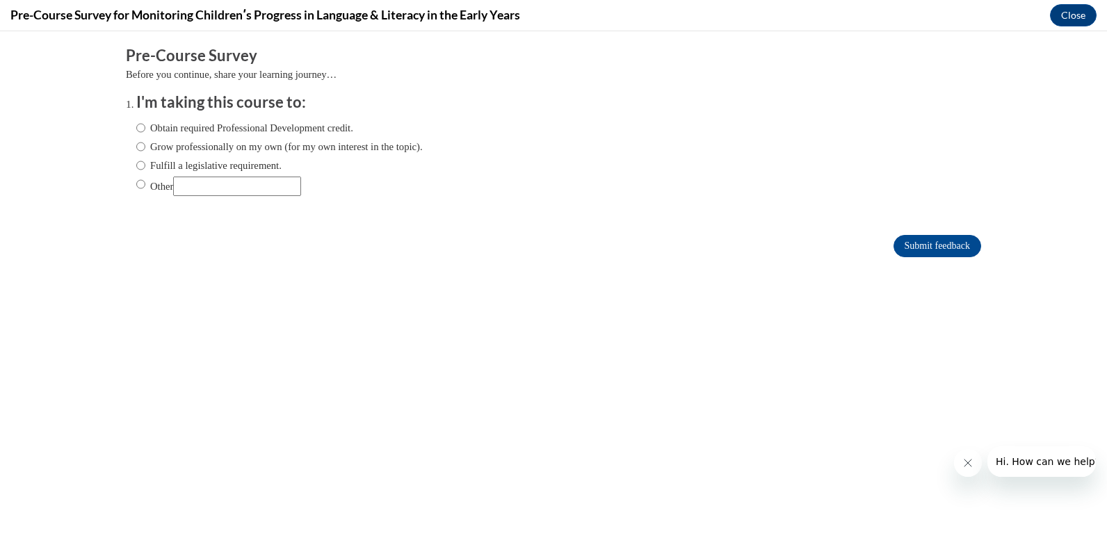
scroll to position [0, 0]
drag, startPoint x: 138, startPoint y: 127, endPoint x: 146, endPoint y: 133, distance: 9.9
click at [140, 127] on label "Obtain required Professional Development credit." at bounding box center [244, 127] width 217 height 15
click at [140, 127] on input "Obtain required Professional Development credit." at bounding box center [140, 127] width 9 height 15
radio input "true"
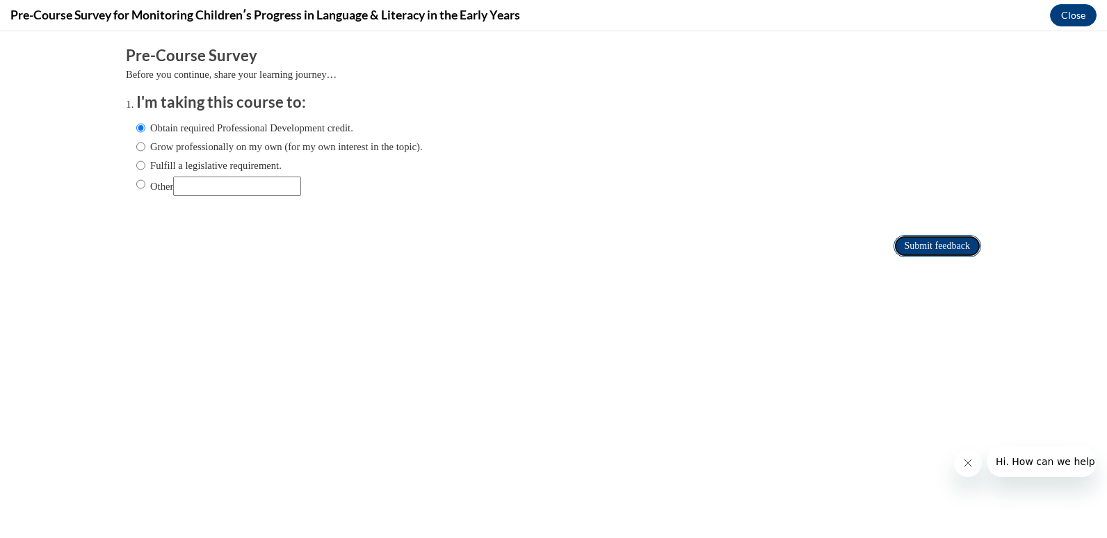
click at [902, 239] on input "Submit feedback" at bounding box center [937, 246] width 88 height 22
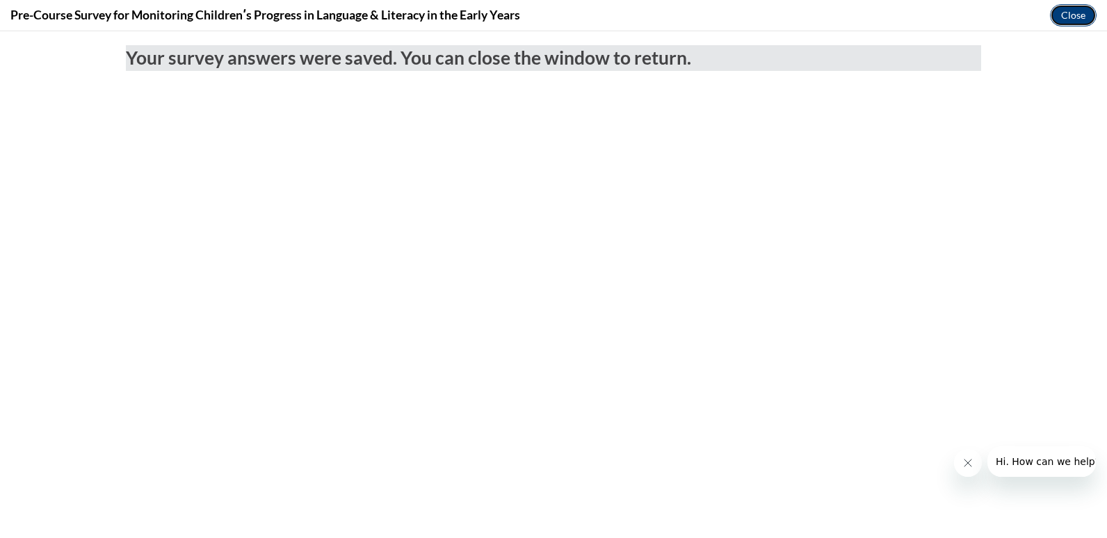
click at [1082, 12] on button "Close" at bounding box center [1073, 15] width 47 height 22
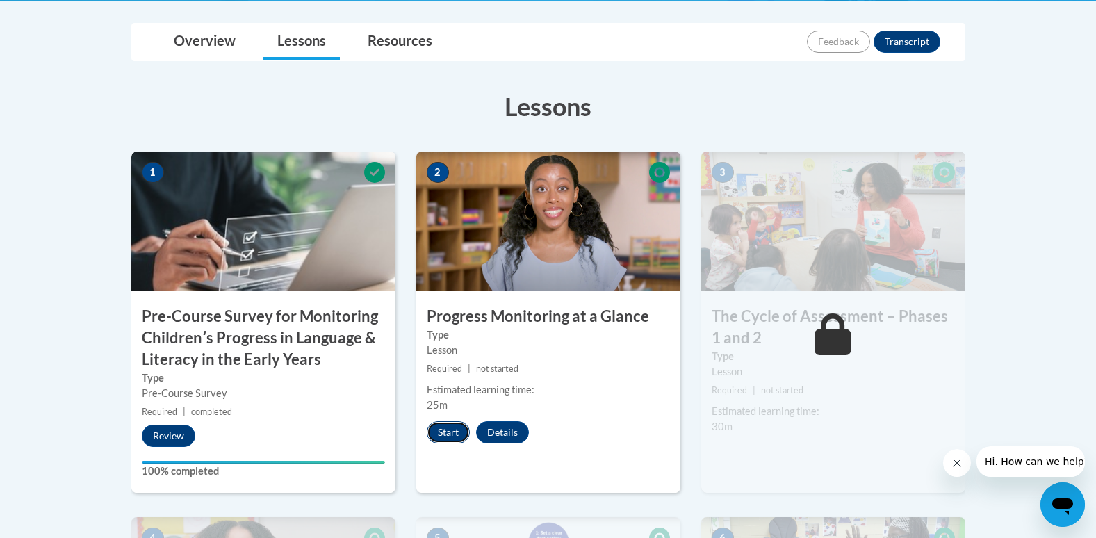
click at [451, 434] on button "Start" at bounding box center [448, 432] width 43 height 22
